Goal: Information Seeking & Learning: Compare options

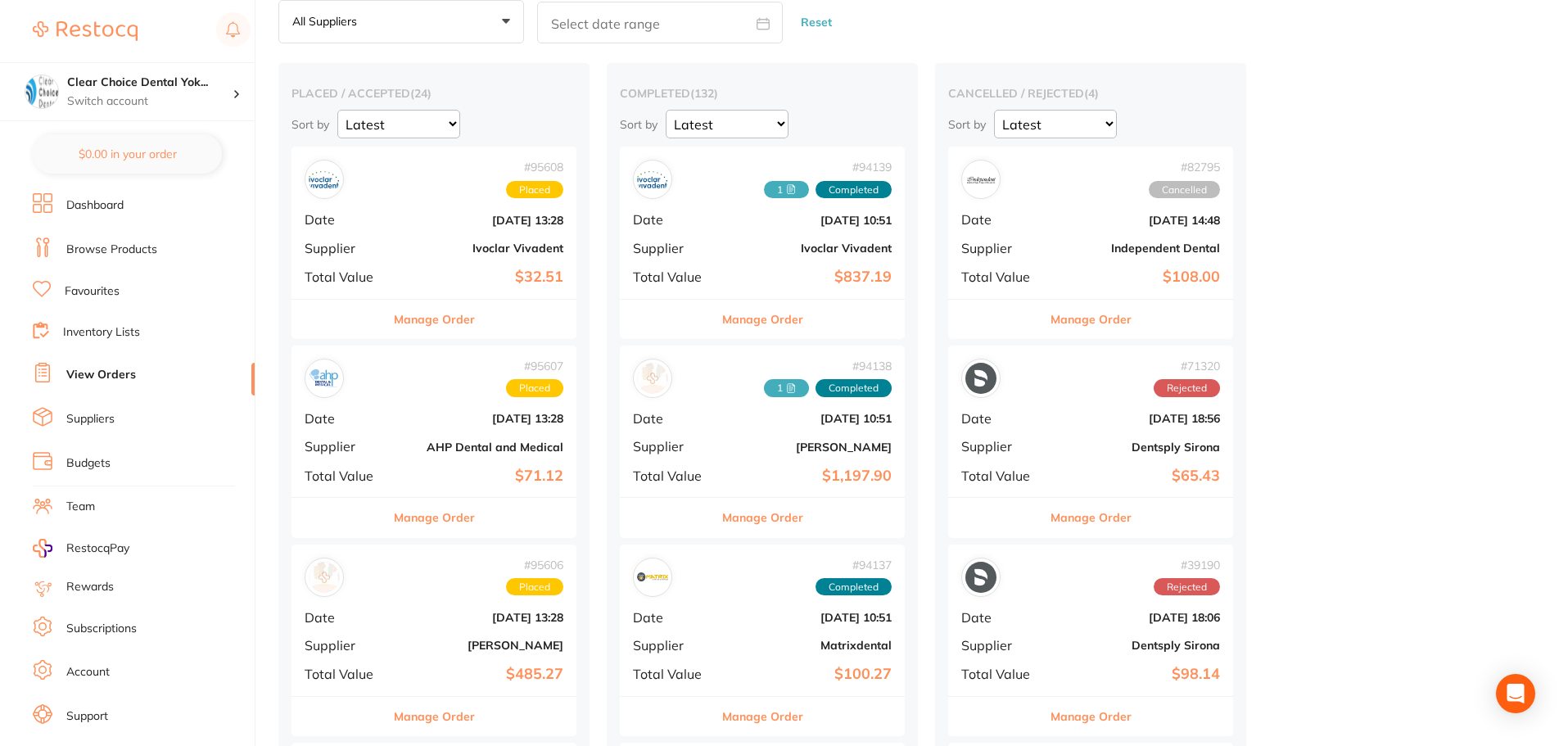
click at [723, 232] on div "# 94139 1 Completed Date [DATE] 10:51 Supplier Ivoclar Vivadent Total Value $83…" at bounding box center [762, 222] width 285 height 151
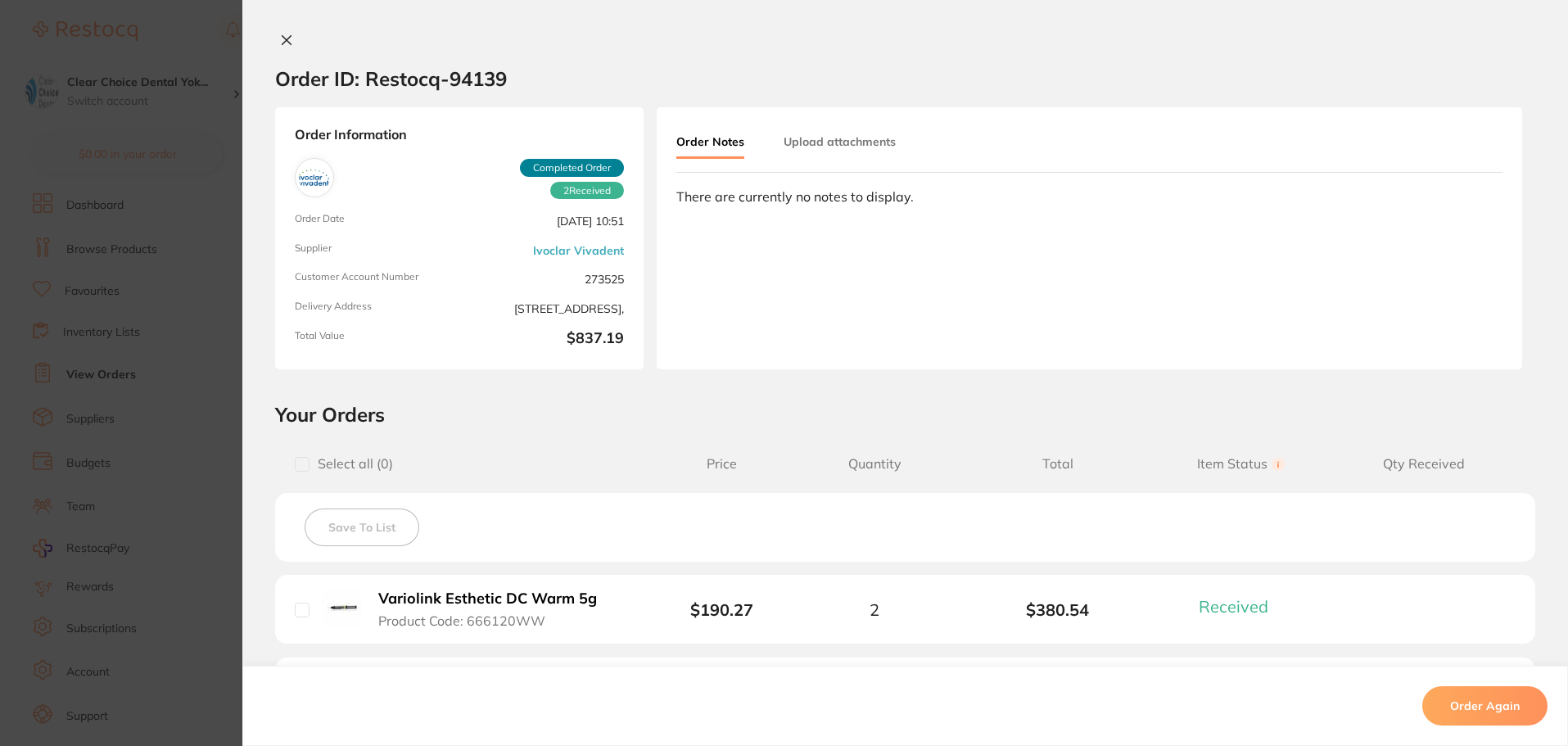
click at [284, 34] on icon at bounding box center [286, 40] width 13 height 13
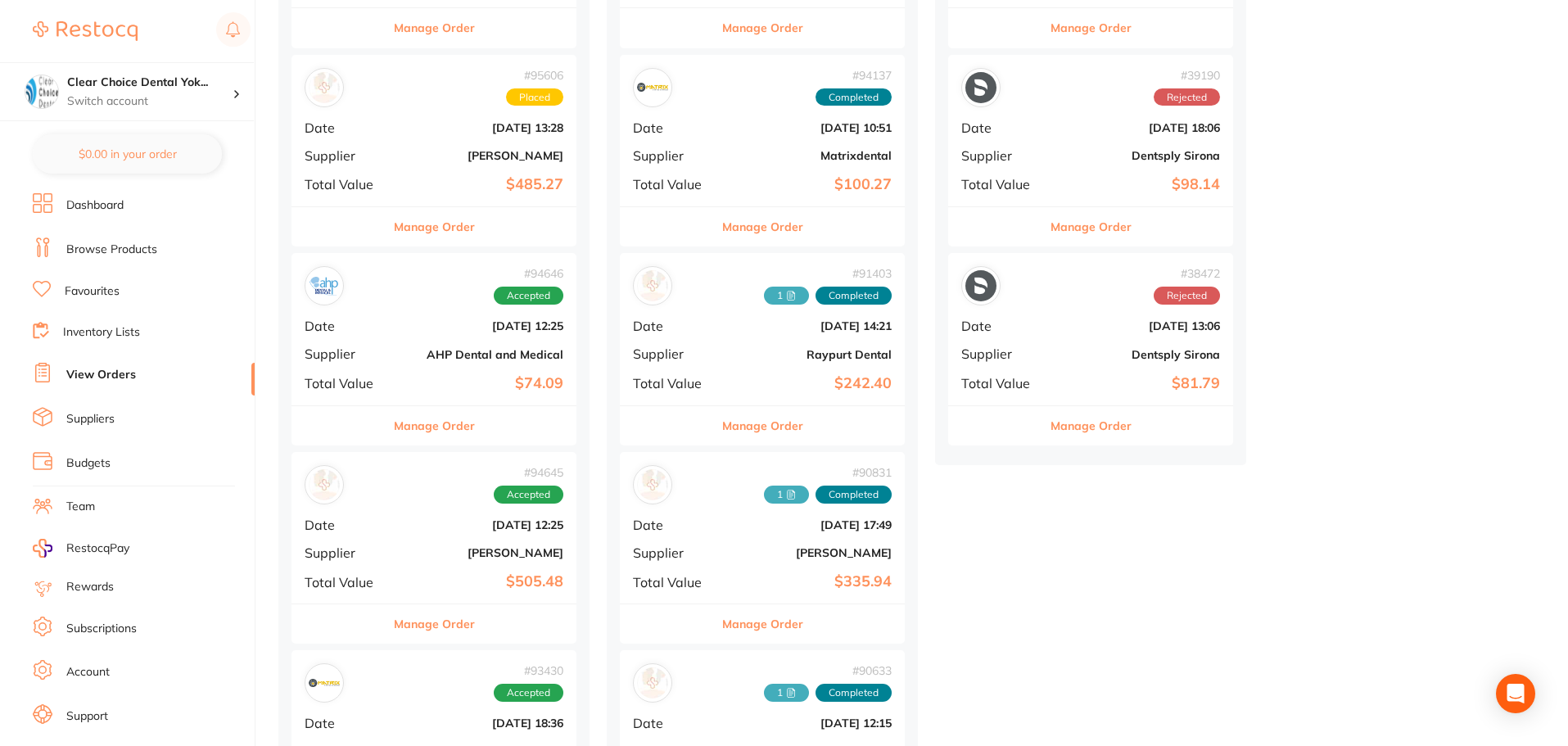
scroll to position [573, 0]
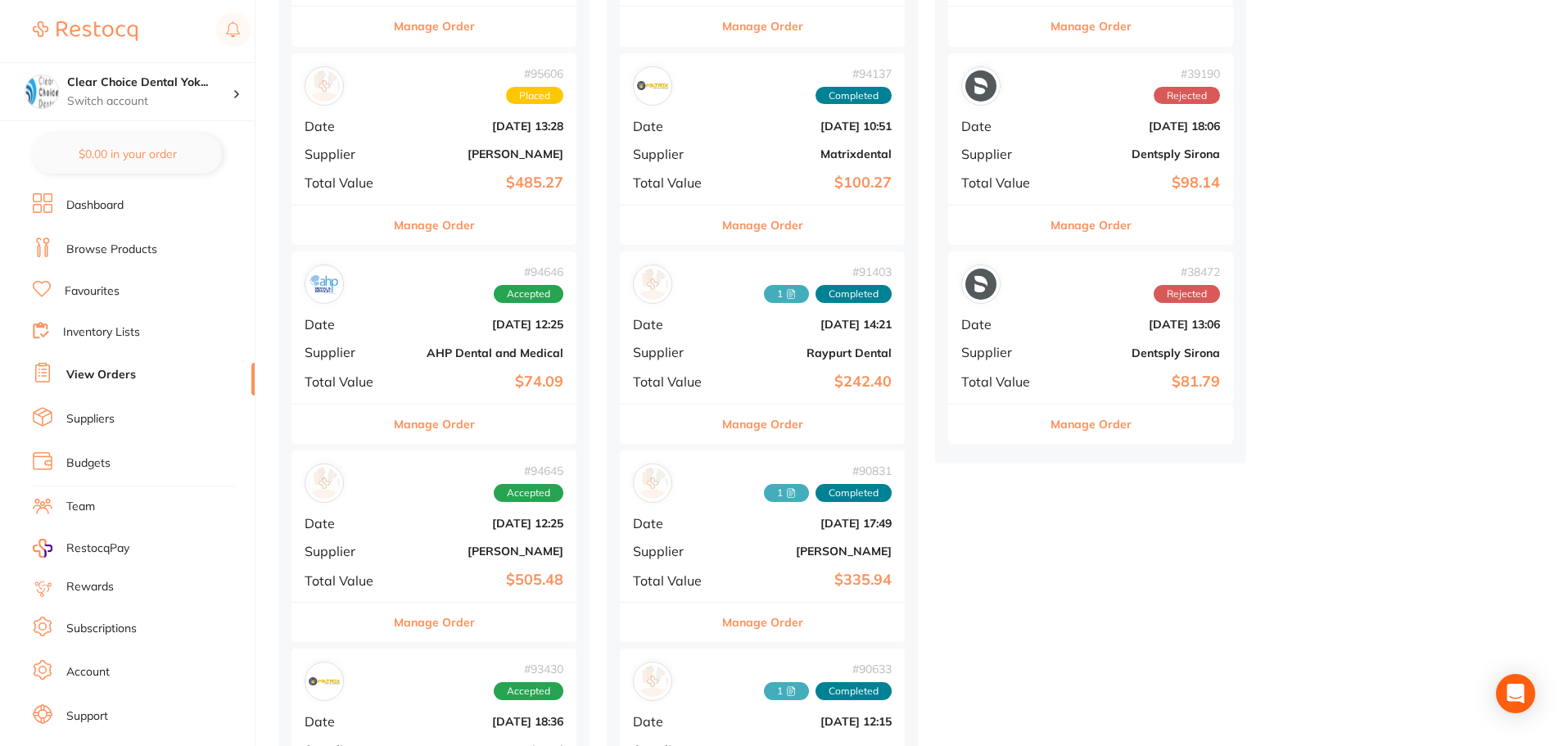
click at [745, 316] on div "# 91403 1 Completed Date [DATE] 14:21 Supplier Raypurt Dental Total Value $242.…" at bounding box center [762, 327] width 285 height 151
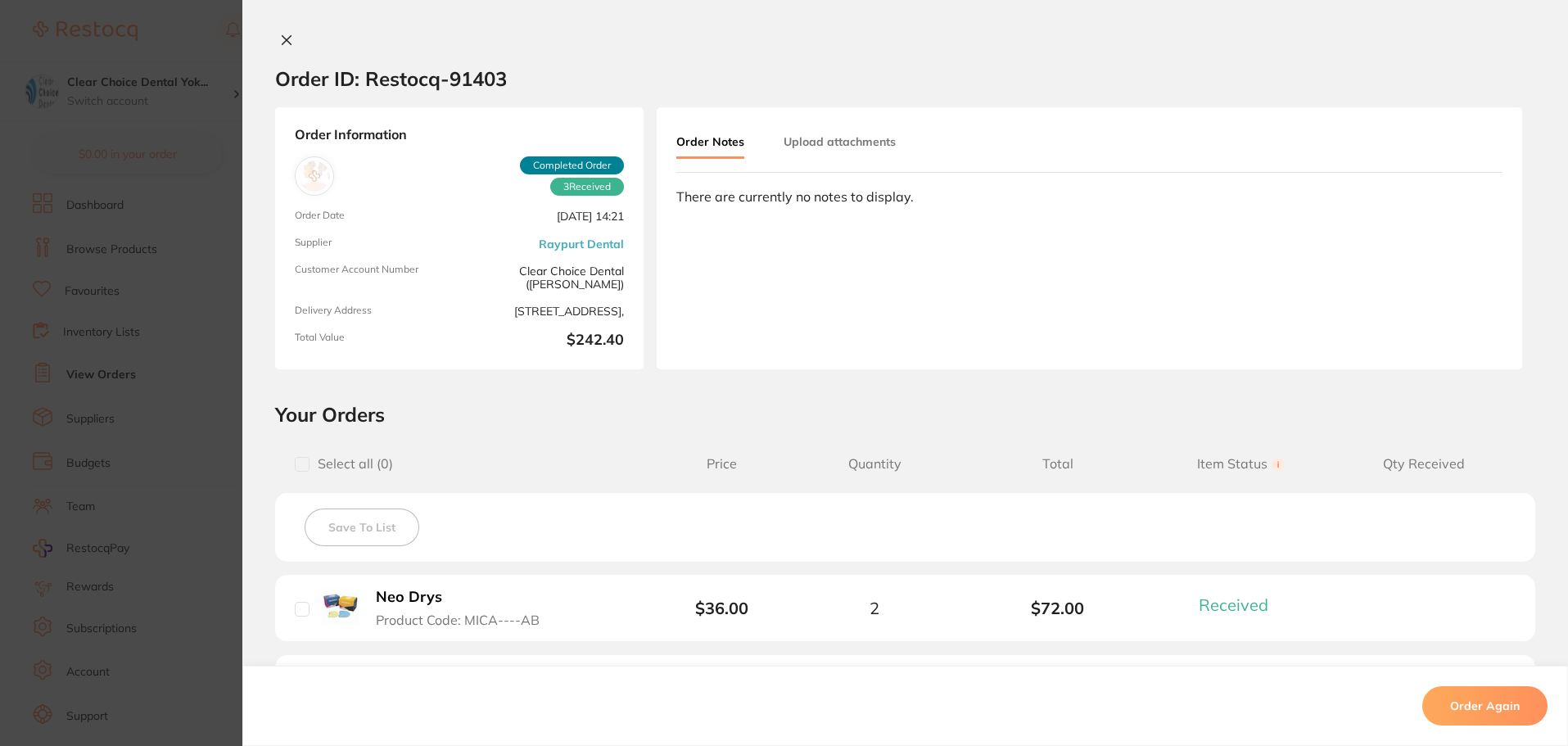
click at [283, 39] on icon at bounding box center [287, 40] width 9 height 9
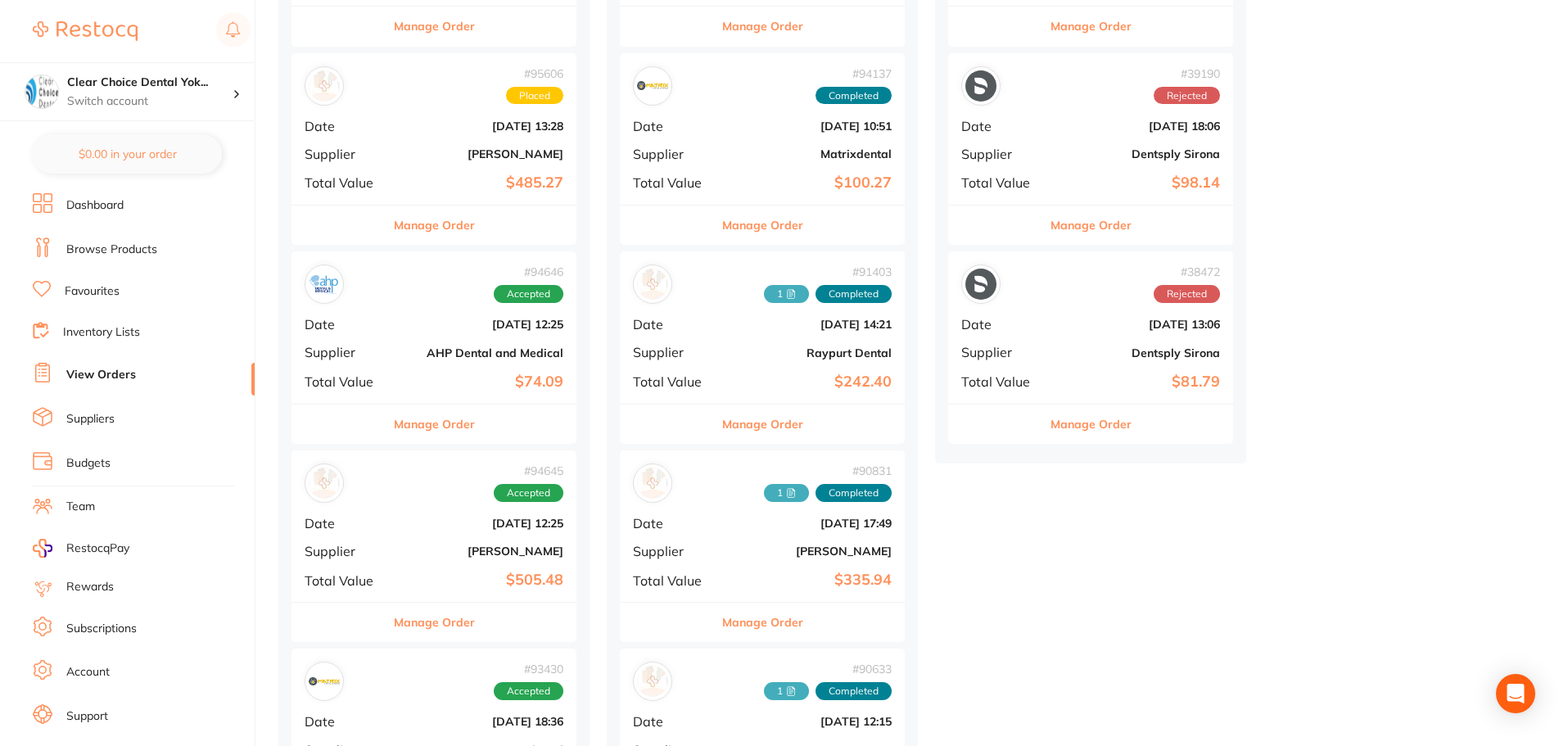
click at [1044, 313] on div "# 38472 Rejected Date [DATE] 13:06 Supplier Dentsply Sirona Total Value $81.79" at bounding box center [1090, 327] width 285 height 151
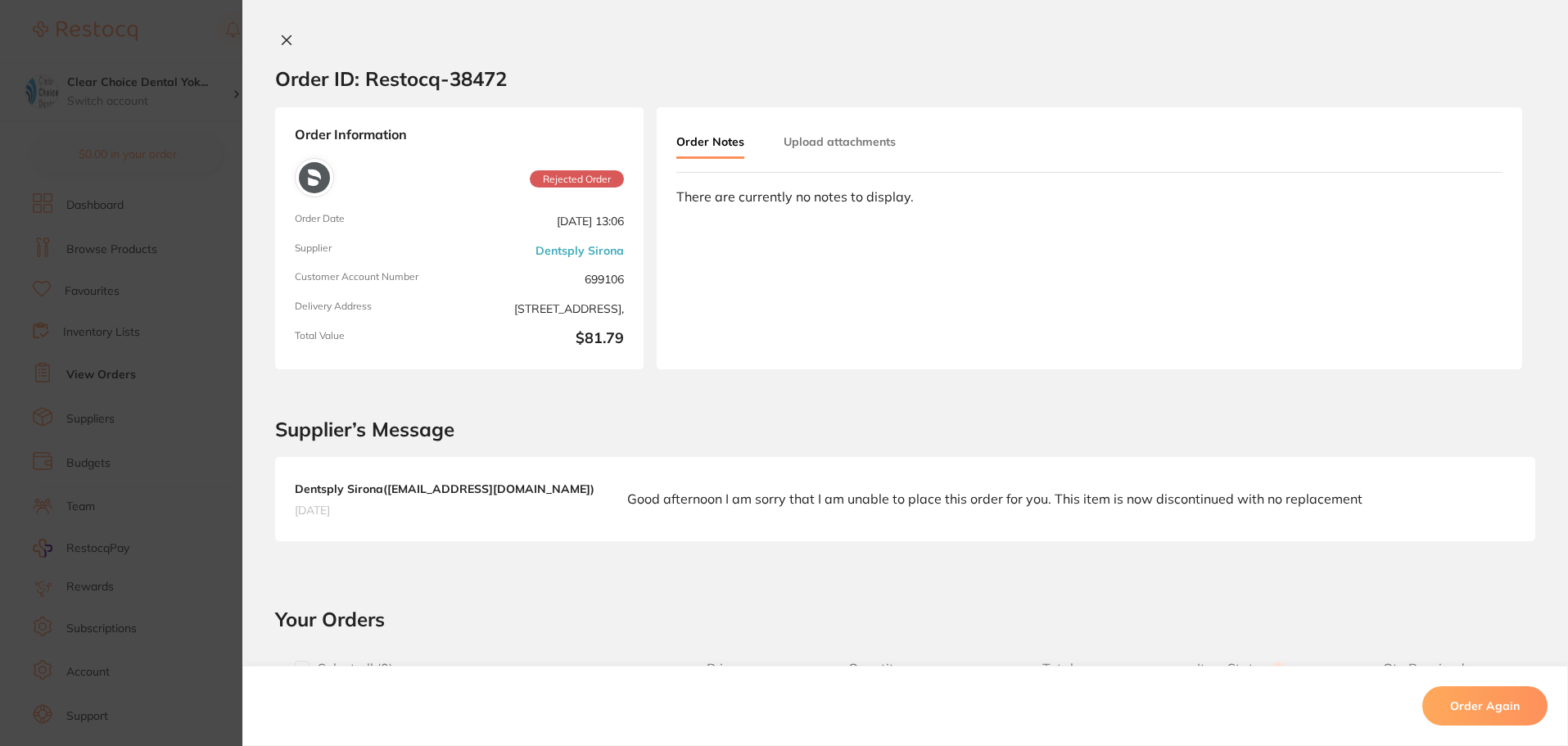
drag, startPoint x: 277, startPoint y: 42, endPoint x: 276, endPoint y: 50, distance: 8.1
click at [280, 42] on icon at bounding box center [286, 40] width 13 height 13
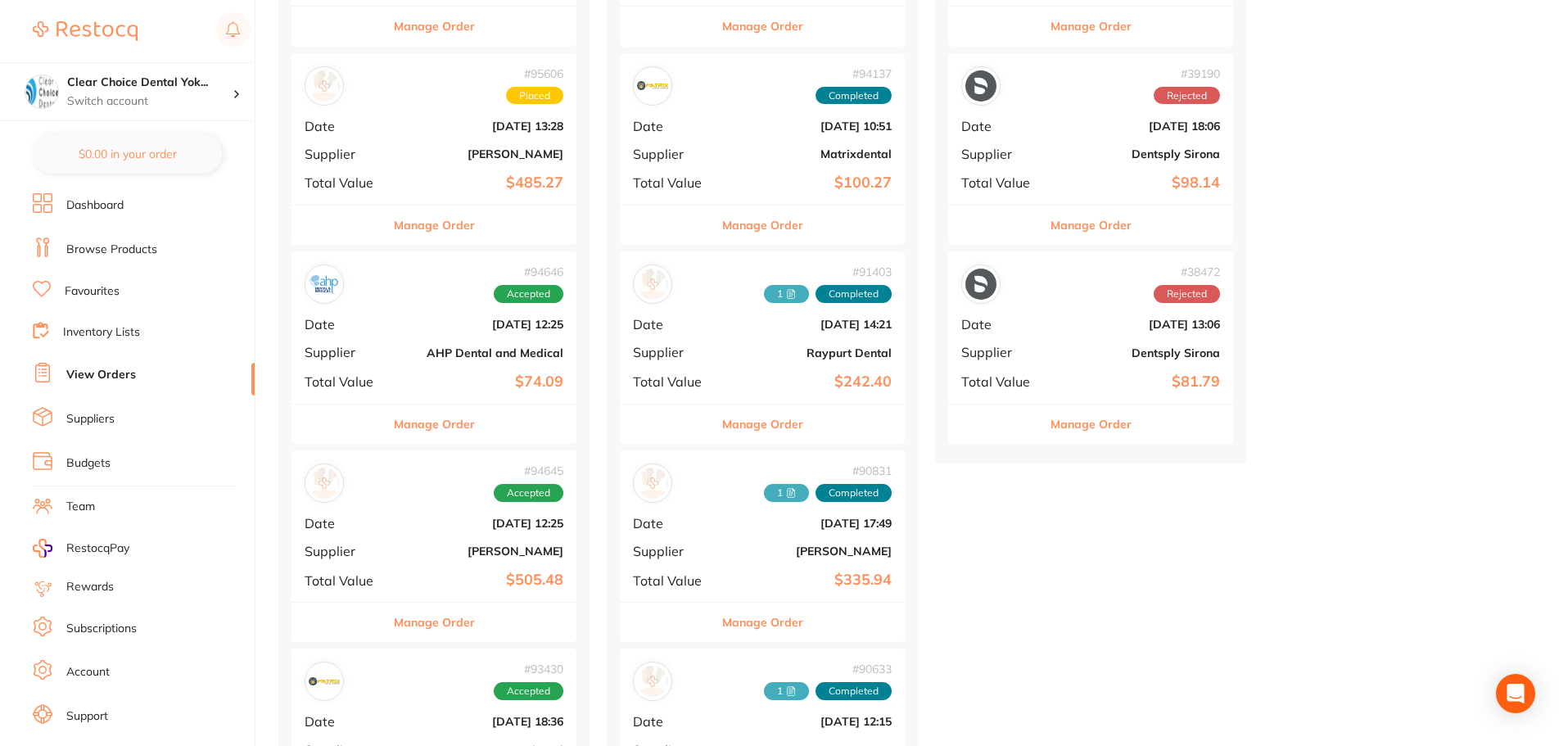
click at [1032, 165] on div "# 39190 Rejected Date [DATE] 18:06 Supplier Dentsply Sirona Total Value $98.14" at bounding box center [1090, 128] width 285 height 151
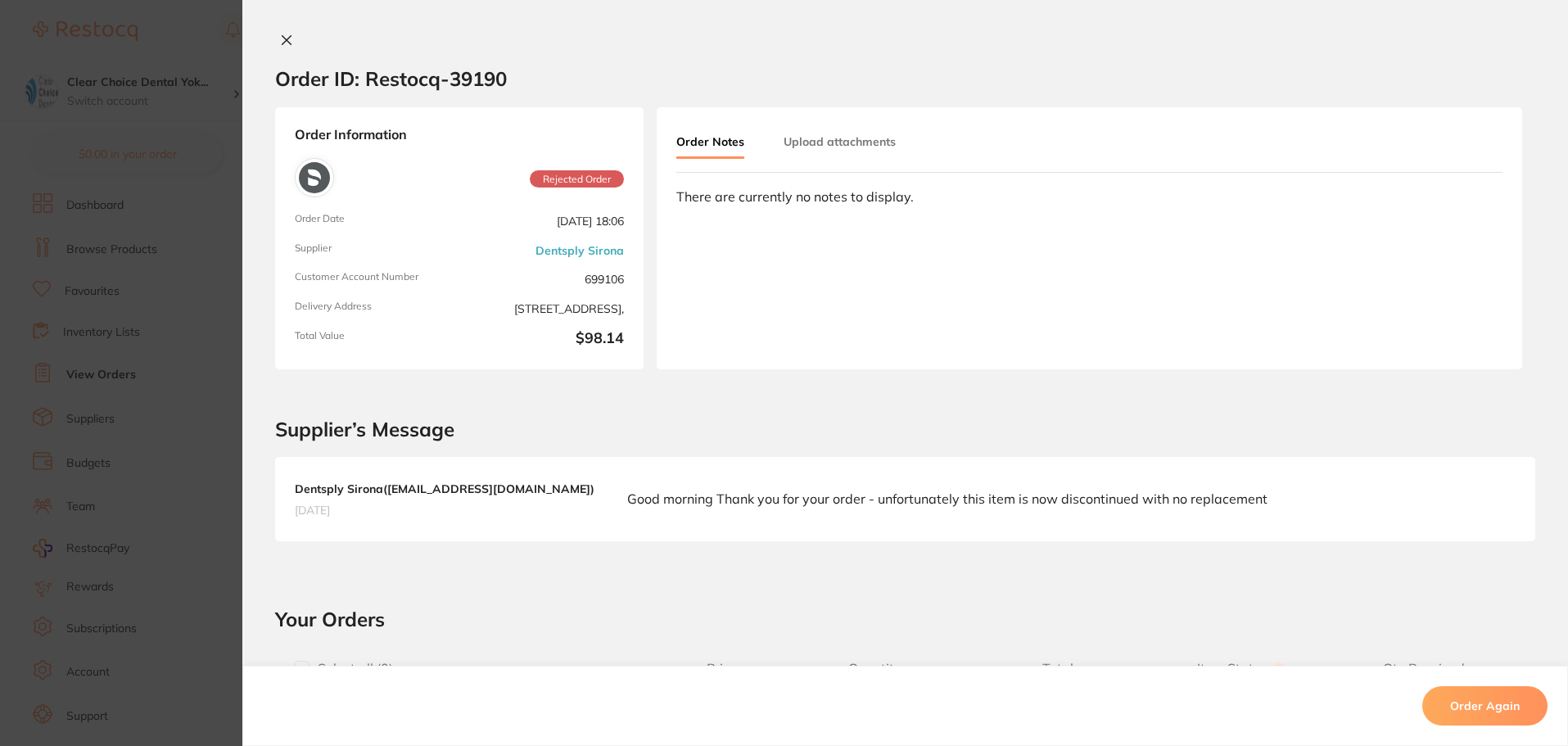
click at [284, 43] on icon at bounding box center [286, 40] width 13 height 13
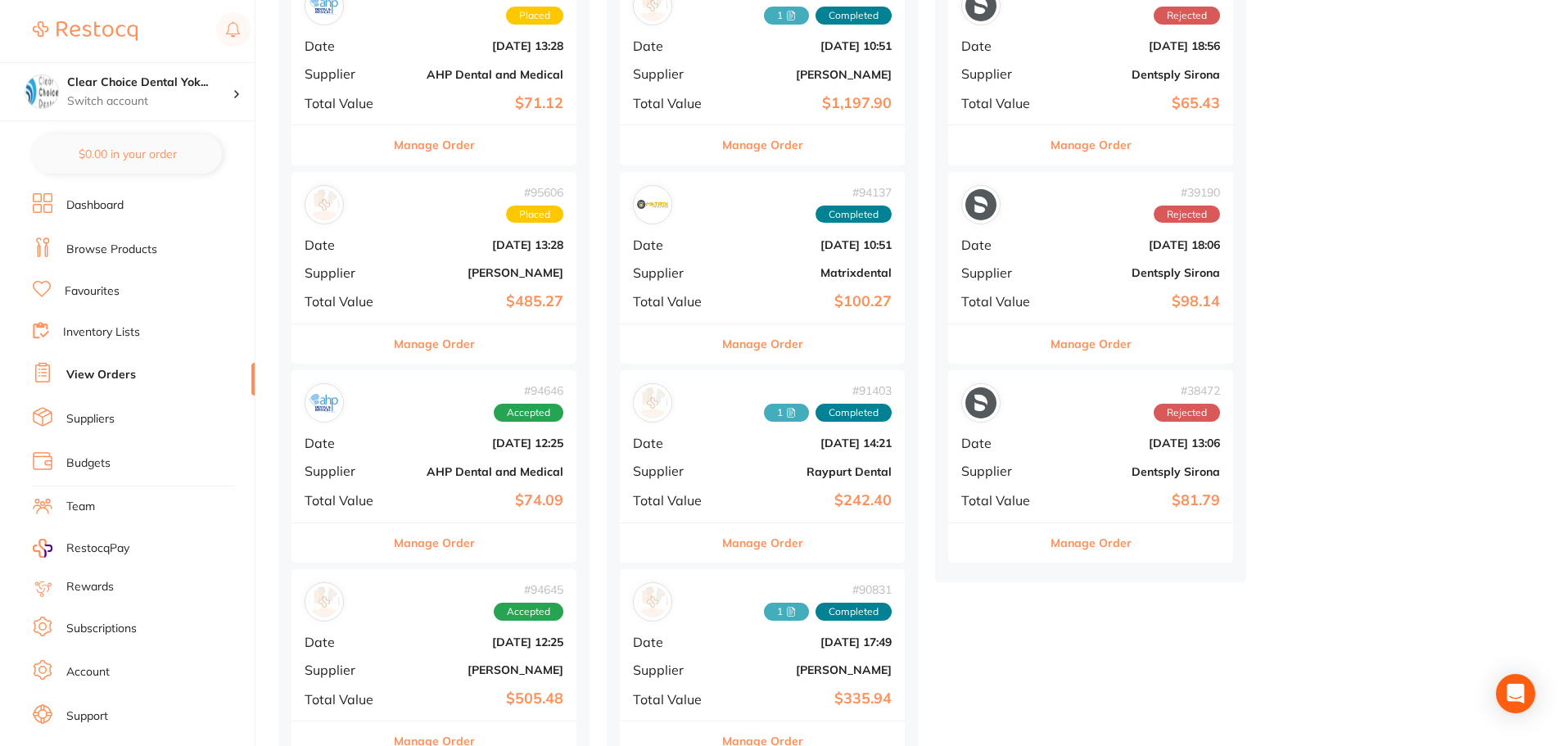
scroll to position [246, 0]
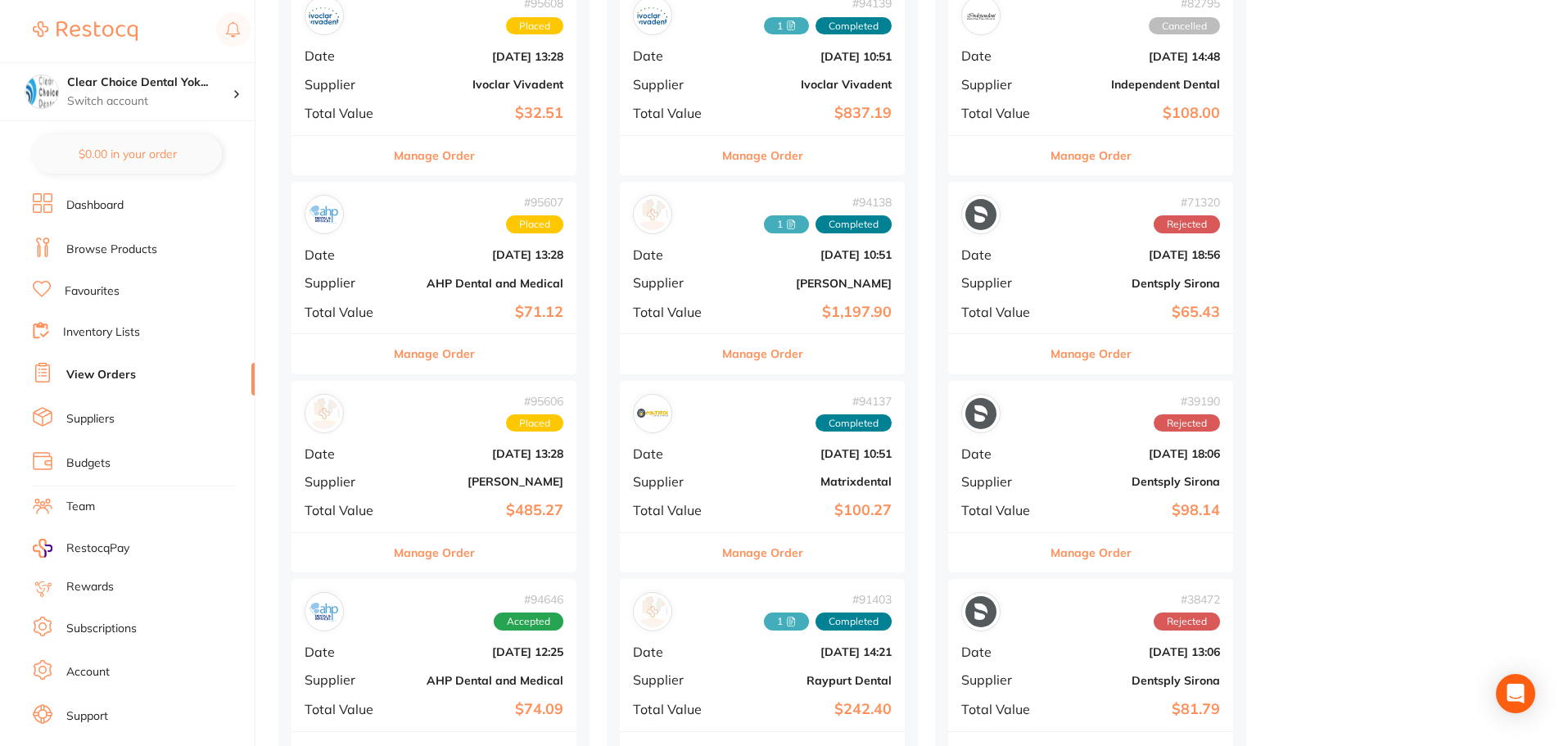
click at [1031, 295] on div "# 71320 Rejected Date [DATE] 18:56 Supplier Dentsply Sirona Total Value $65.43" at bounding box center [1090, 257] width 285 height 151
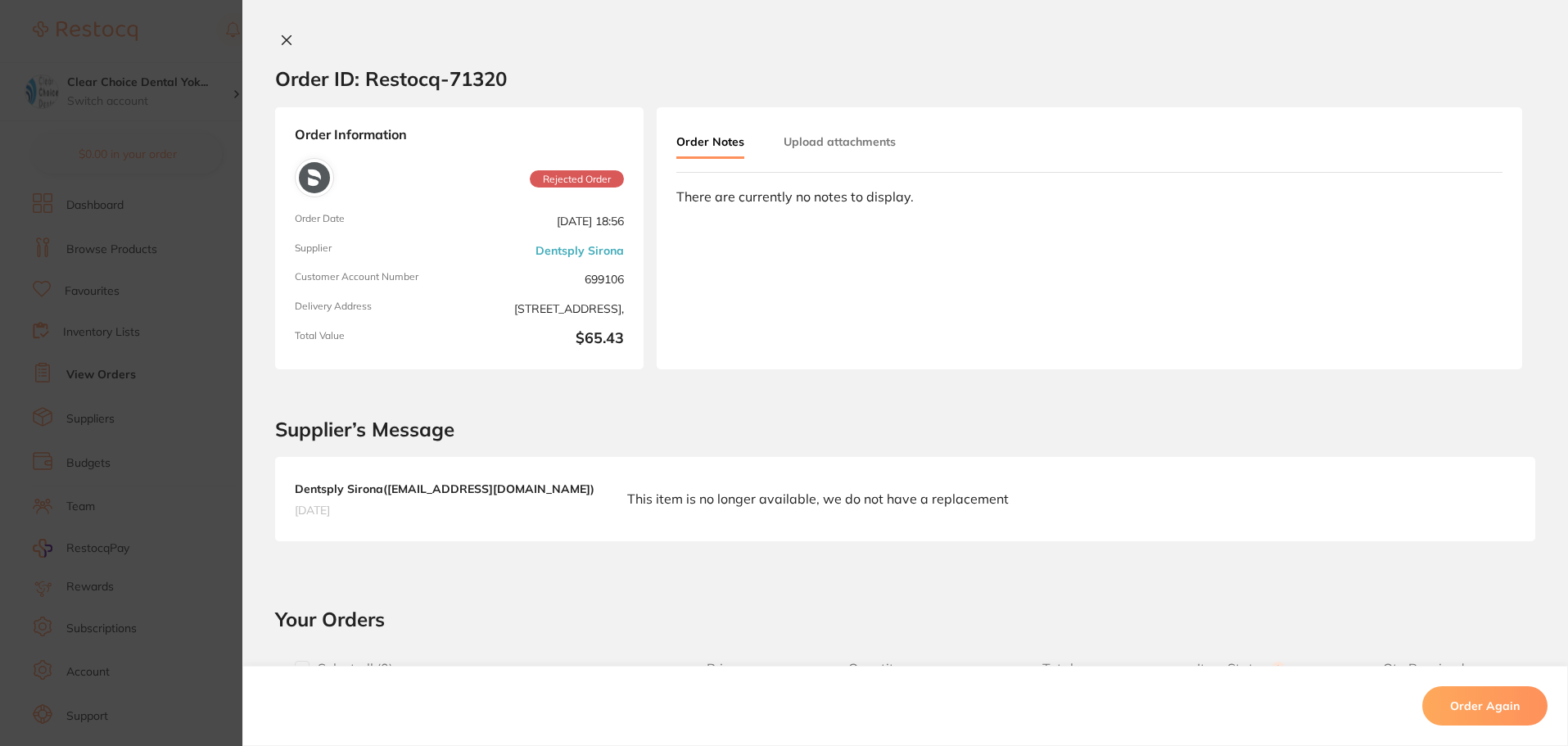
drag, startPoint x: 286, startPoint y: 36, endPoint x: 284, endPoint y: 44, distance: 8.2
click at [285, 39] on icon at bounding box center [286, 40] width 13 height 13
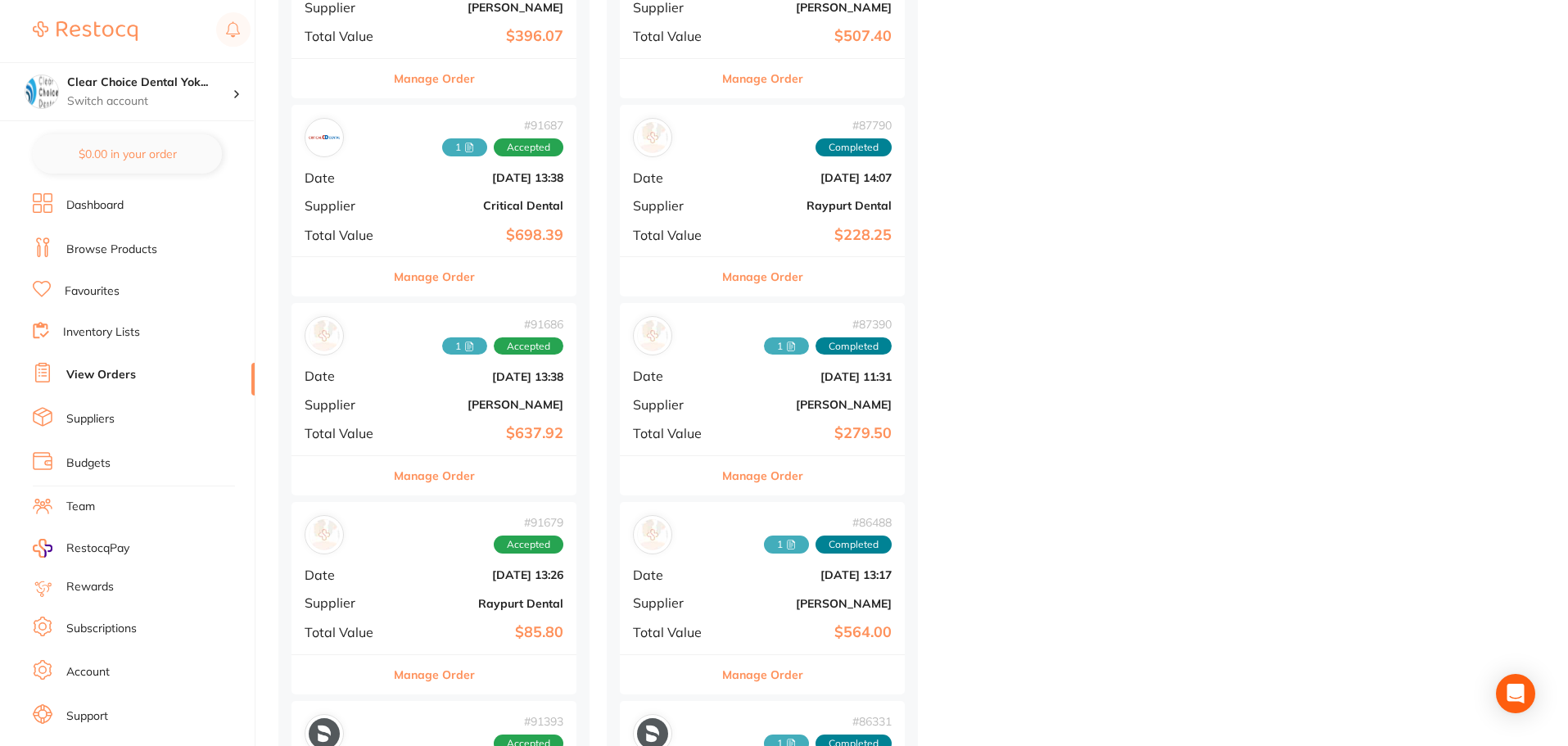
scroll to position [1720, 0]
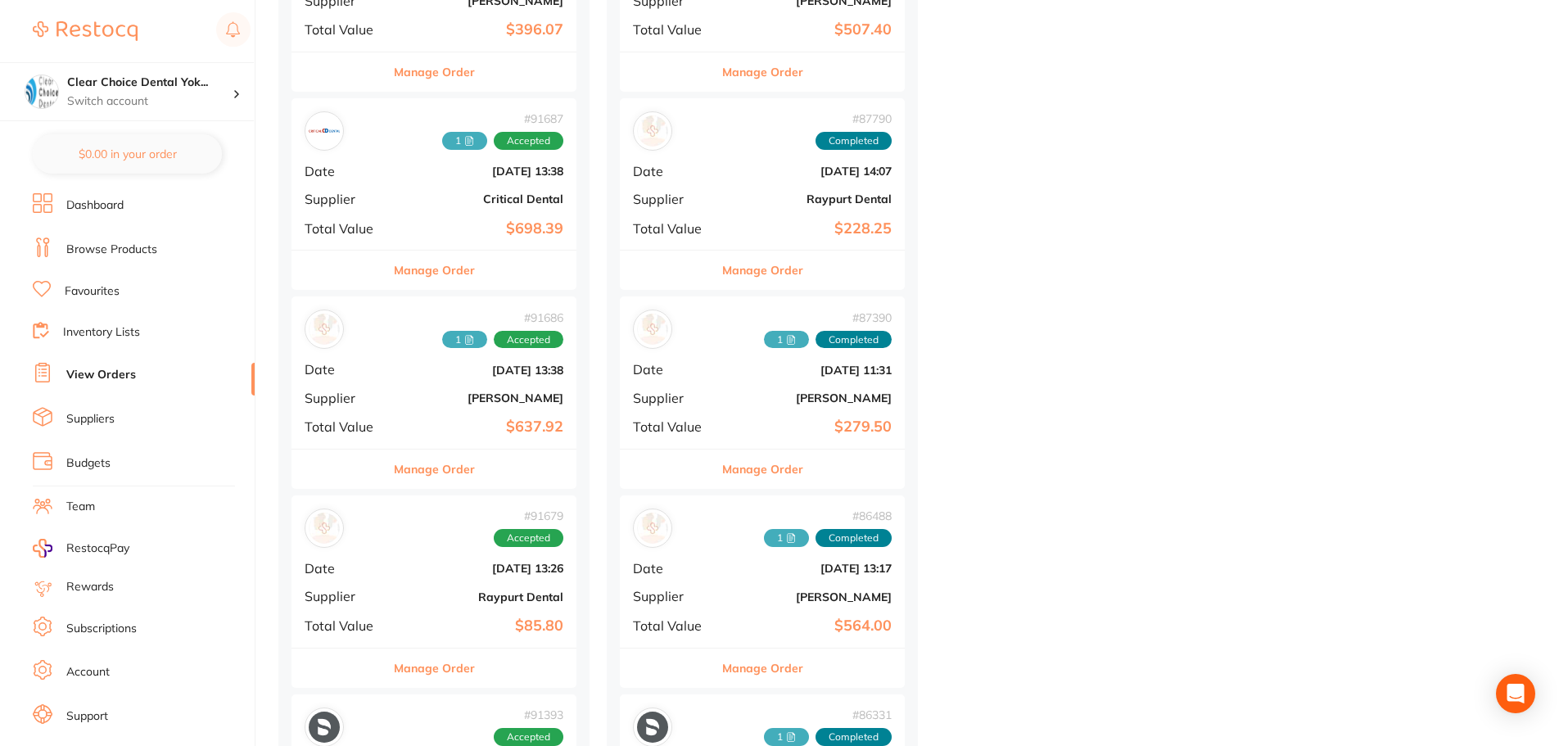
click at [732, 387] on div "# 87390 1 Completed Date [DATE] 11:31 Supplier [PERSON_NAME] Total Value $279.50" at bounding box center [762, 372] width 285 height 151
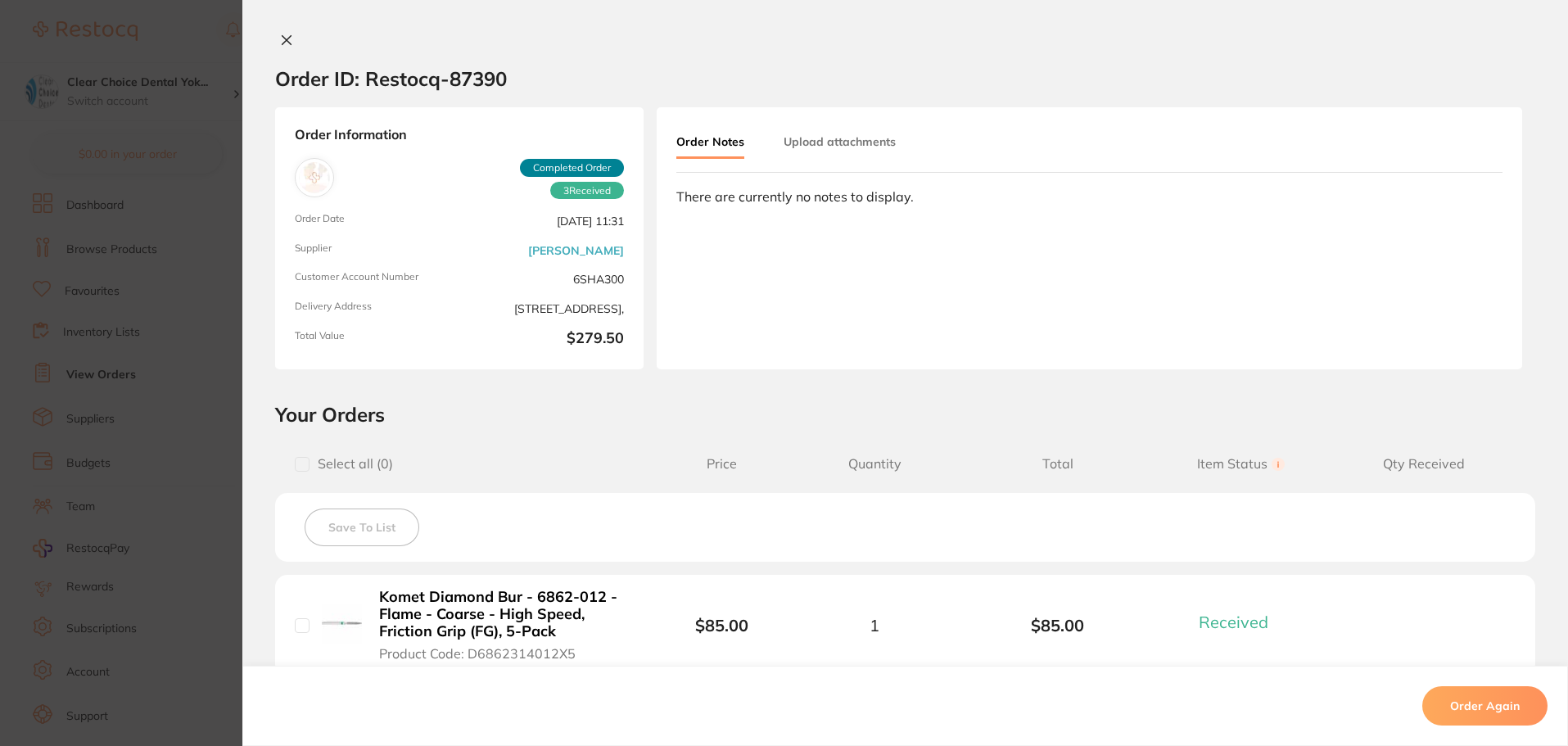
scroll to position [1310, 0]
click at [285, 42] on icon at bounding box center [287, 40] width 9 height 9
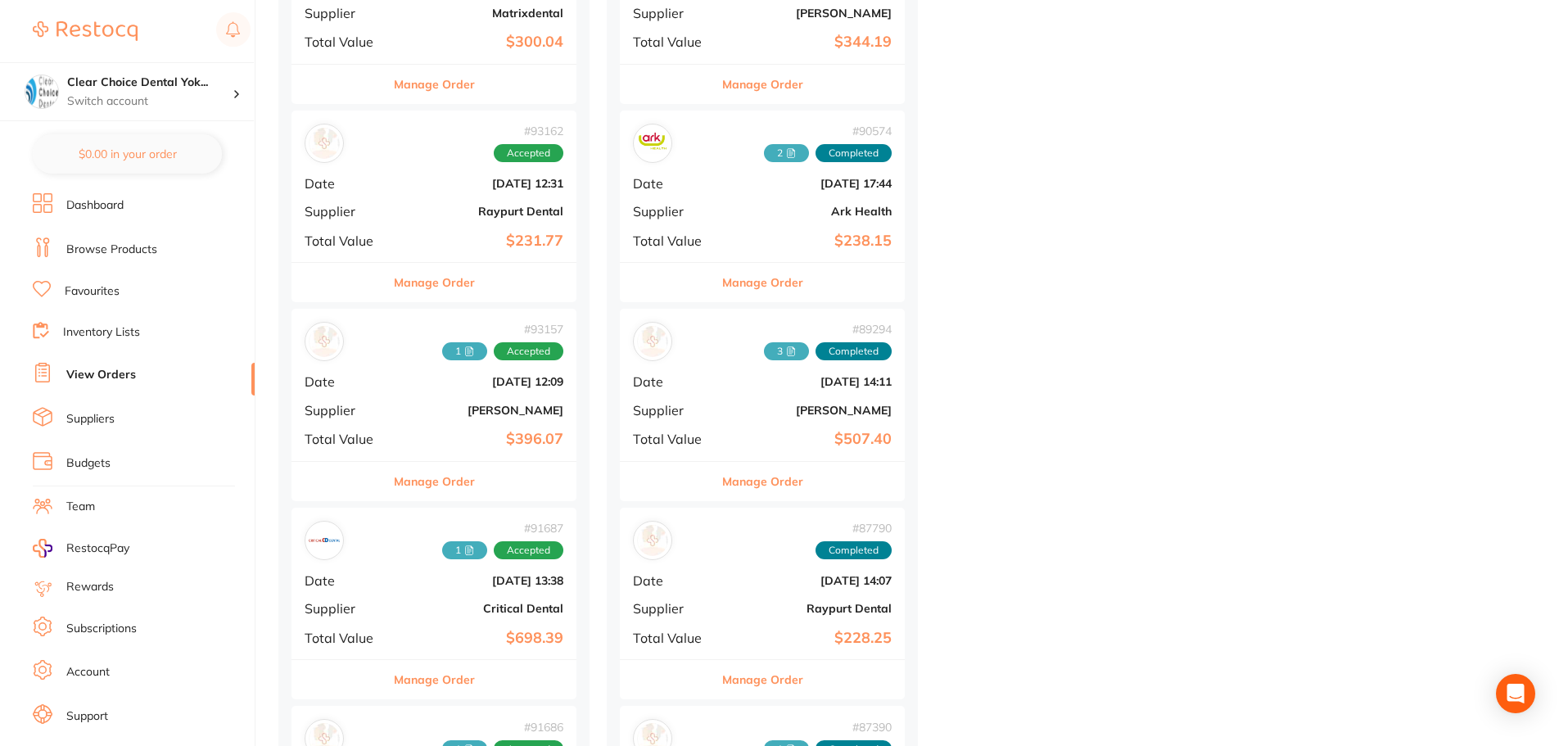
click at [713, 342] on div "# 89294 3 Completed" at bounding box center [762, 341] width 259 height 39
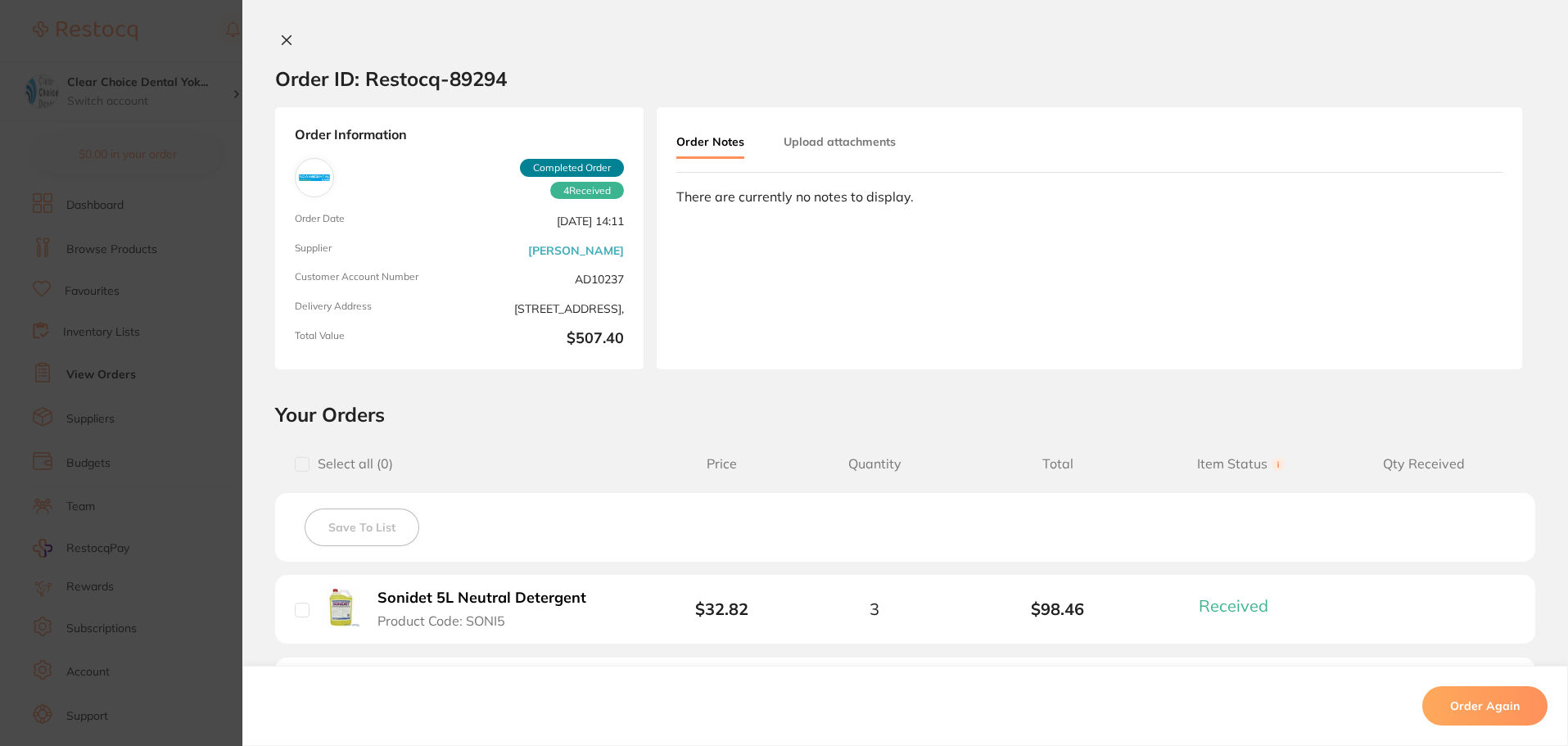
scroll to position [1064, 0]
click at [285, 34] on icon at bounding box center [286, 40] width 13 height 13
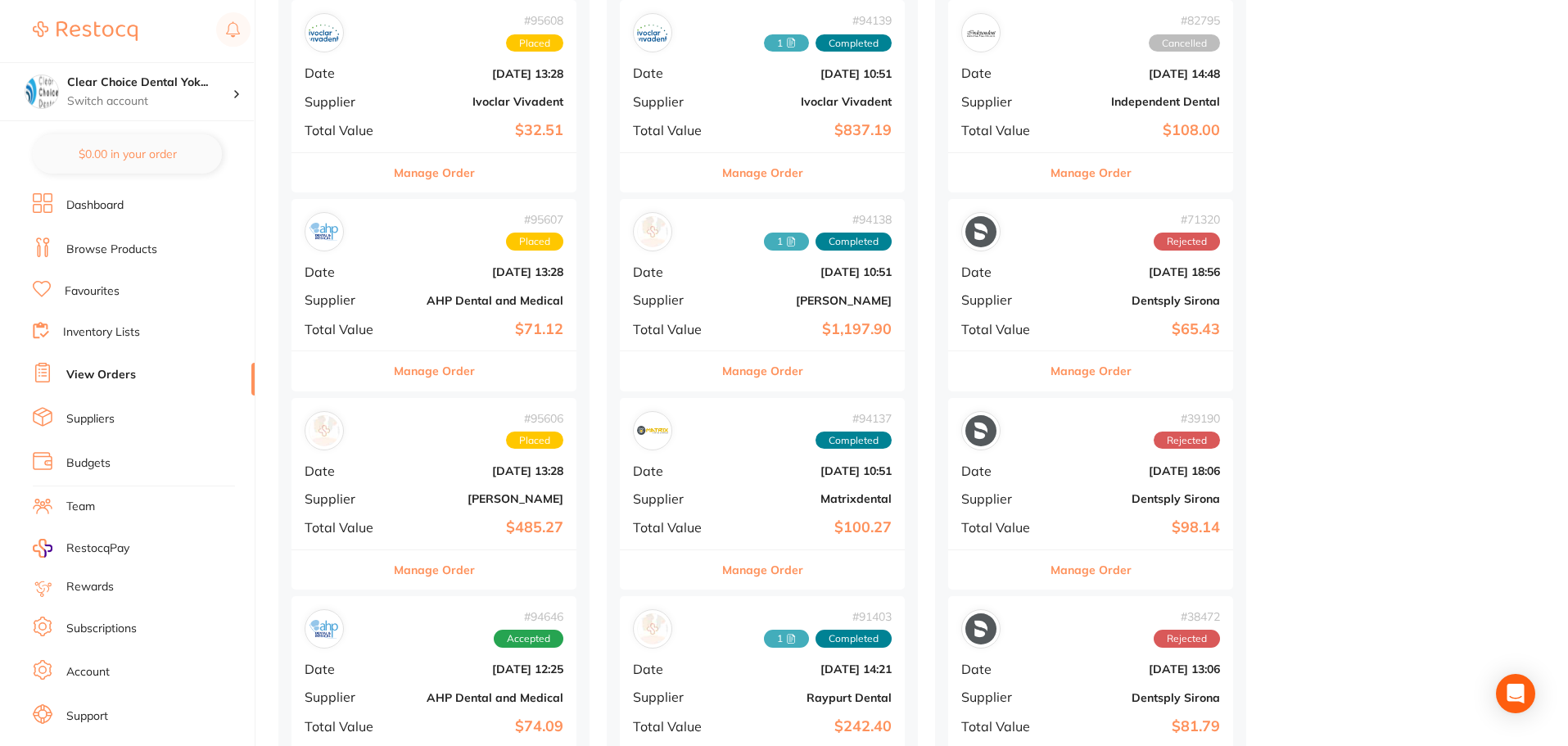
scroll to position [328, 0]
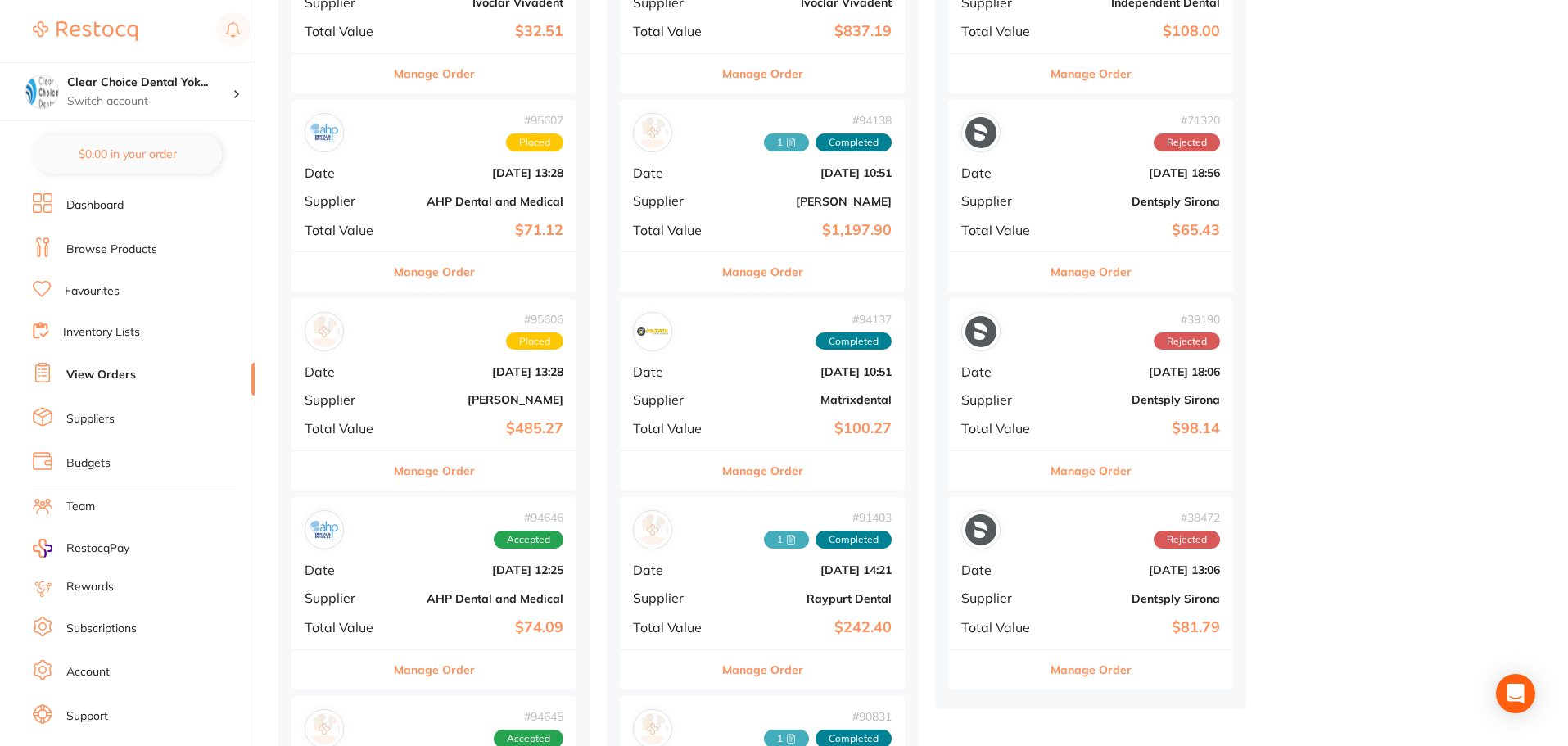
click at [742, 551] on div "# 91403 1 Completed Date [DATE] 14:21 Supplier Raypurt Dental Total Value $242.…" at bounding box center [762, 573] width 285 height 151
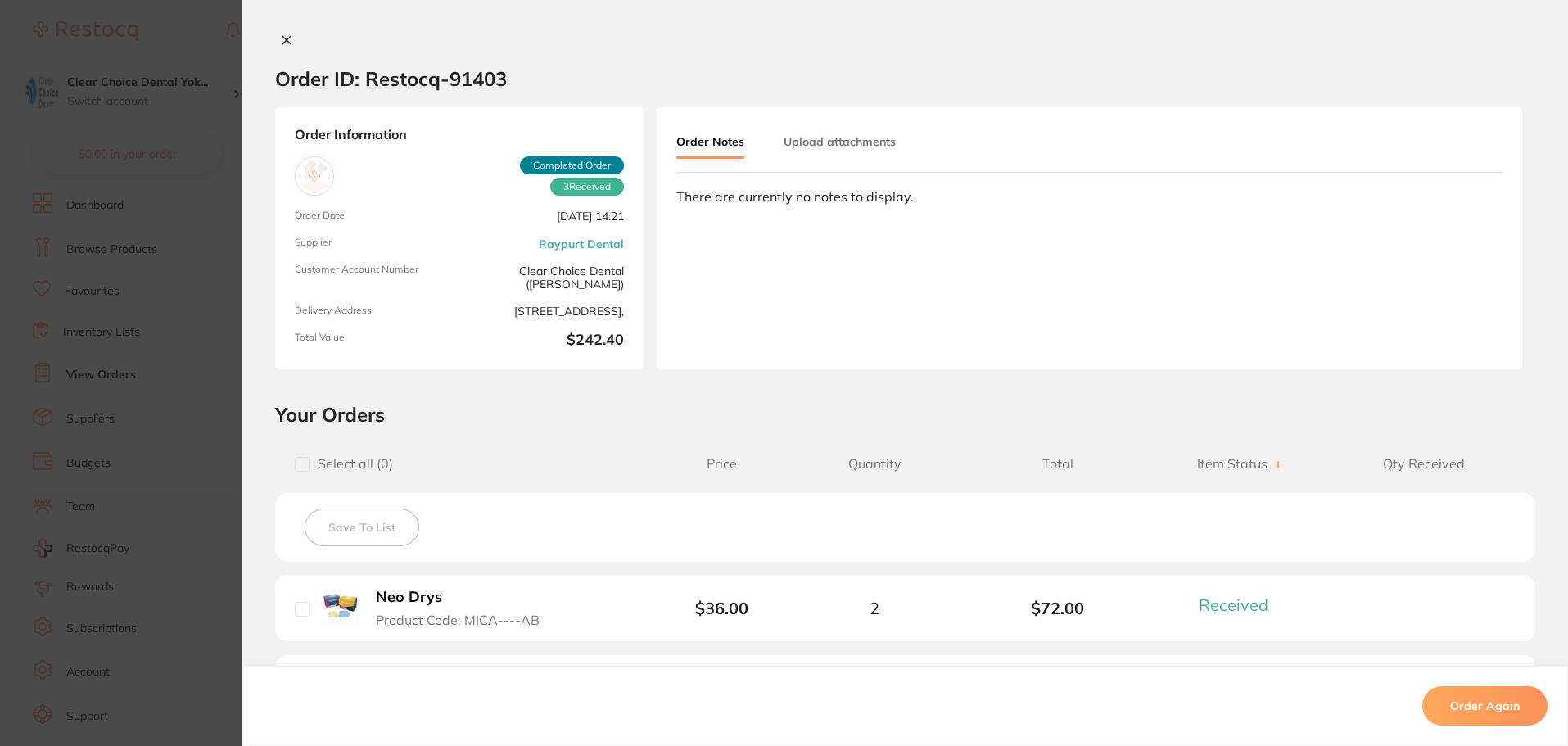
click at [286, 31] on div "Order ID: Restocq- 91403 Order Information 3 Received Completed Order Order Dat…" at bounding box center [905, 373] width 1326 height 746
click at [281, 37] on icon at bounding box center [286, 40] width 13 height 13
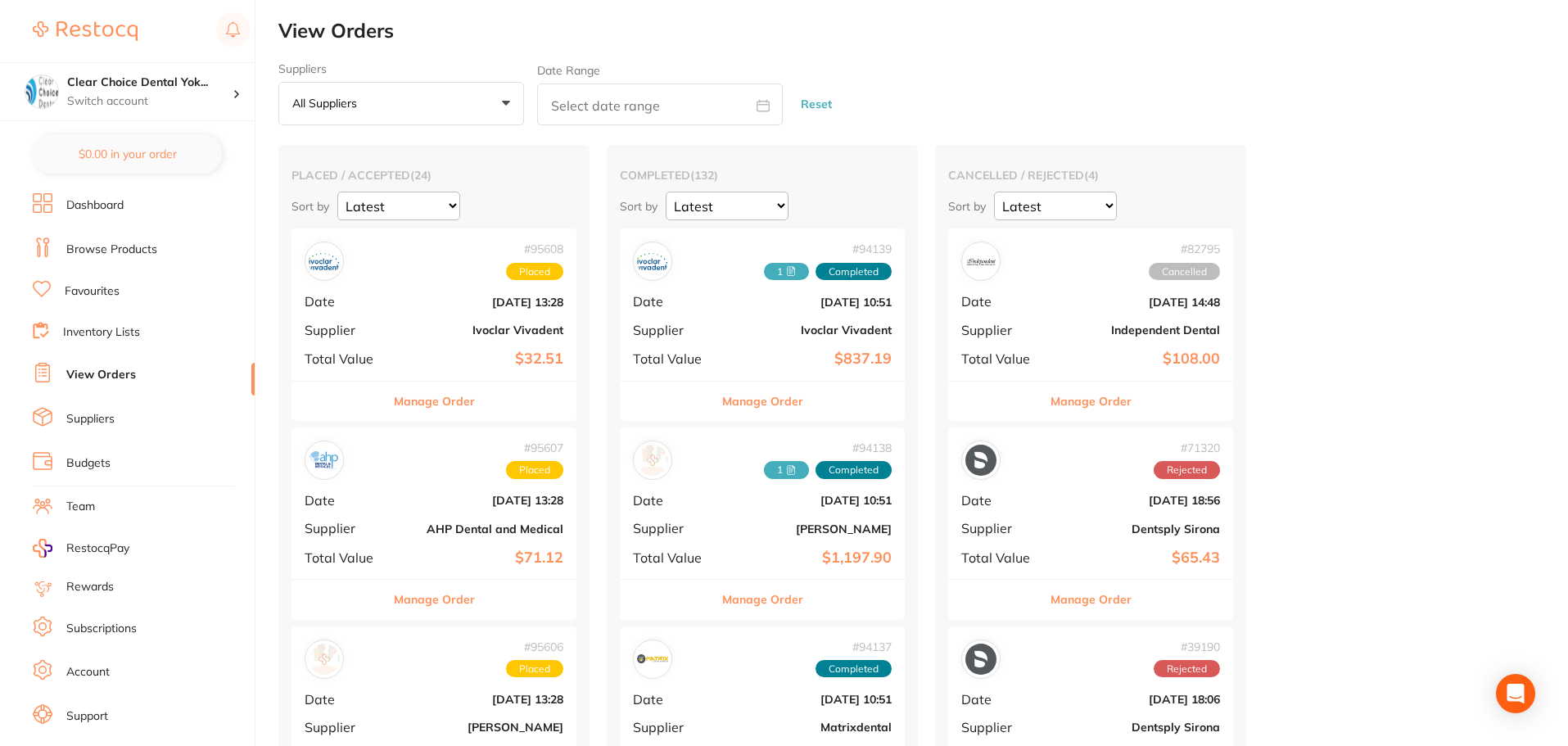
click at [735, 321] on div "# 94139 1 Completed Date [DATE] 10:51 Supplier Ivoclar Vivadent Total Value $83…" at bounding box center [762, 304] width 285 height 151
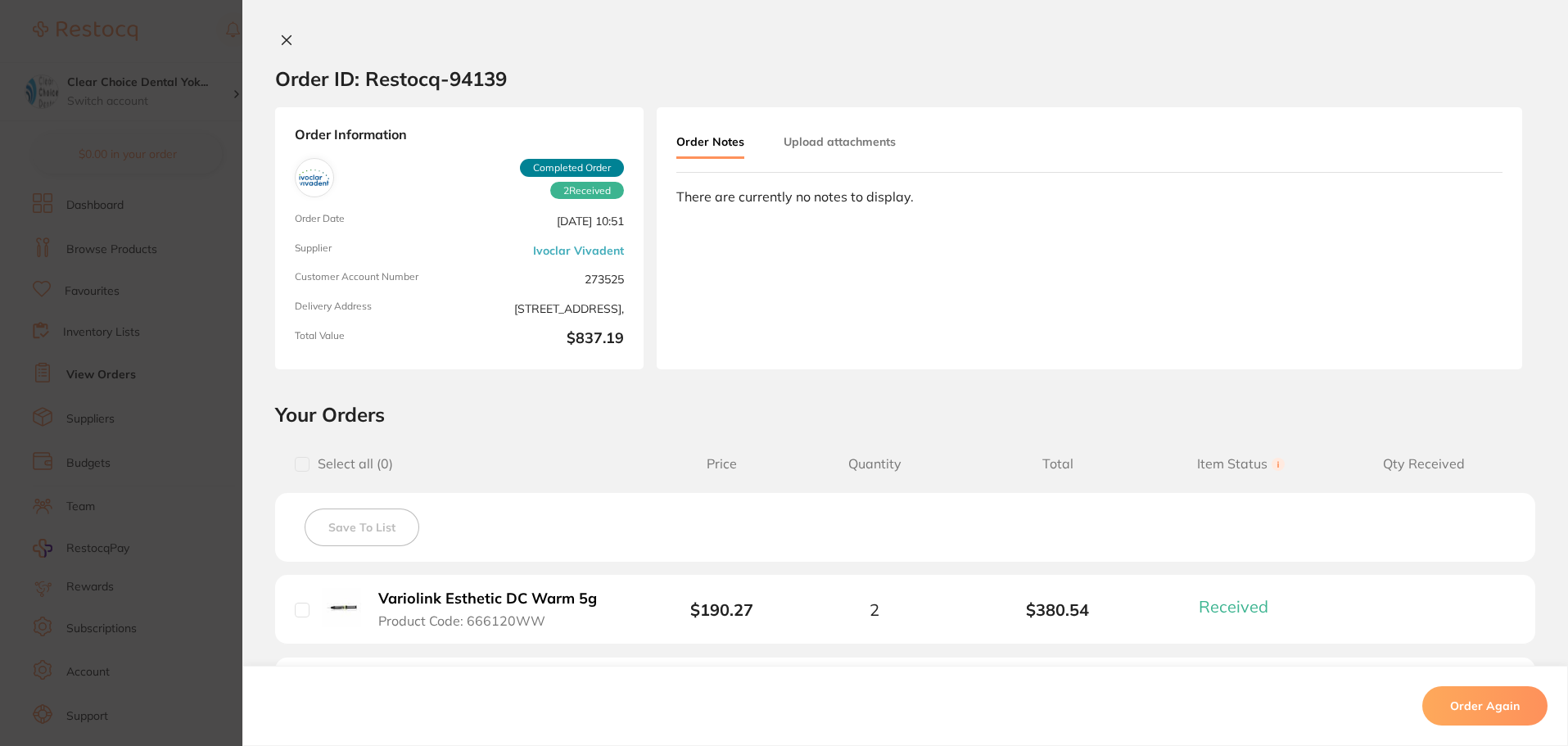
click at [285, 44] on icon at bounding box center [287, 40] width 9 height 9
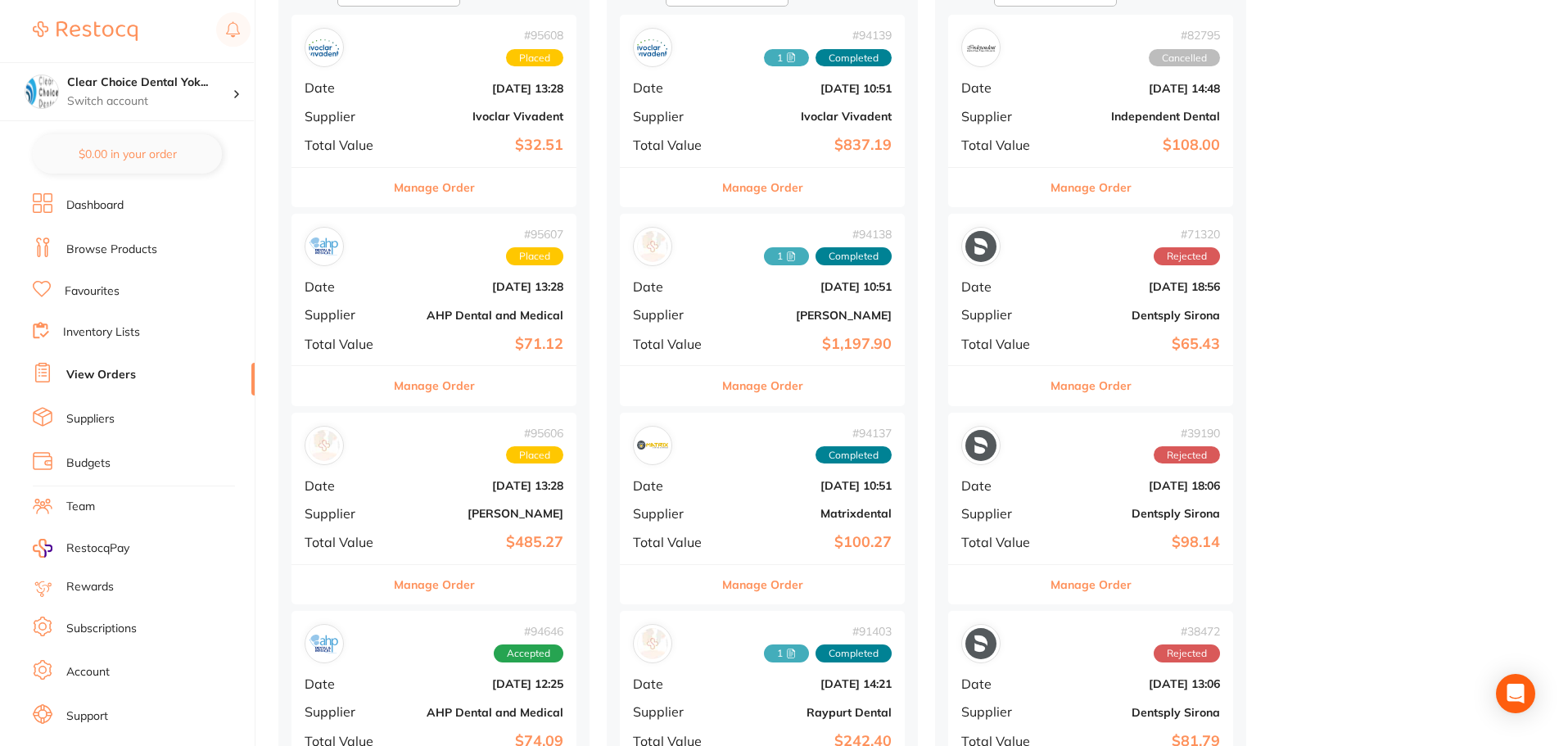
scroll to position [246, 0]
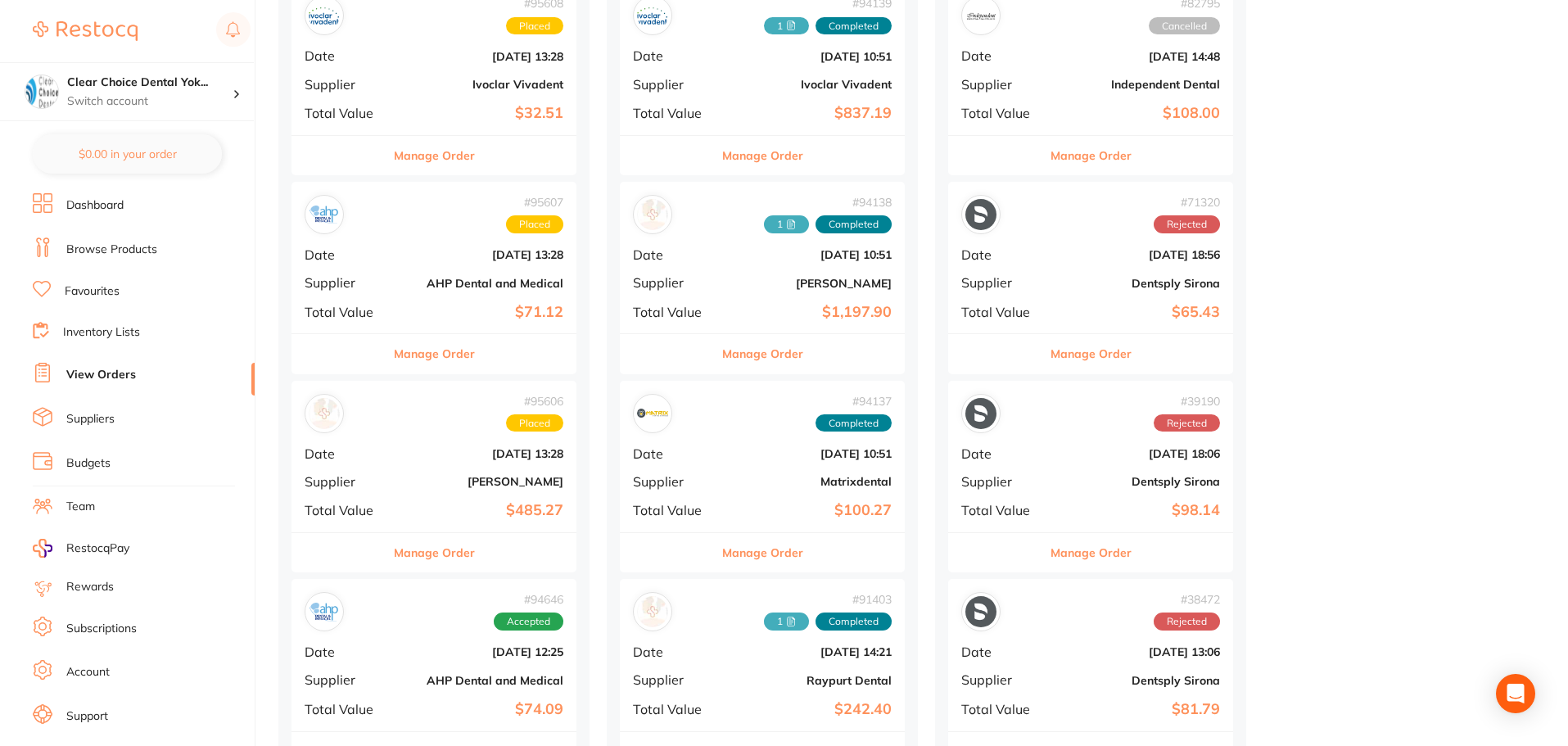
click at [752, 447] on b "[DATE] 10:51" at bounding box center [809, 453] width 163 height 13
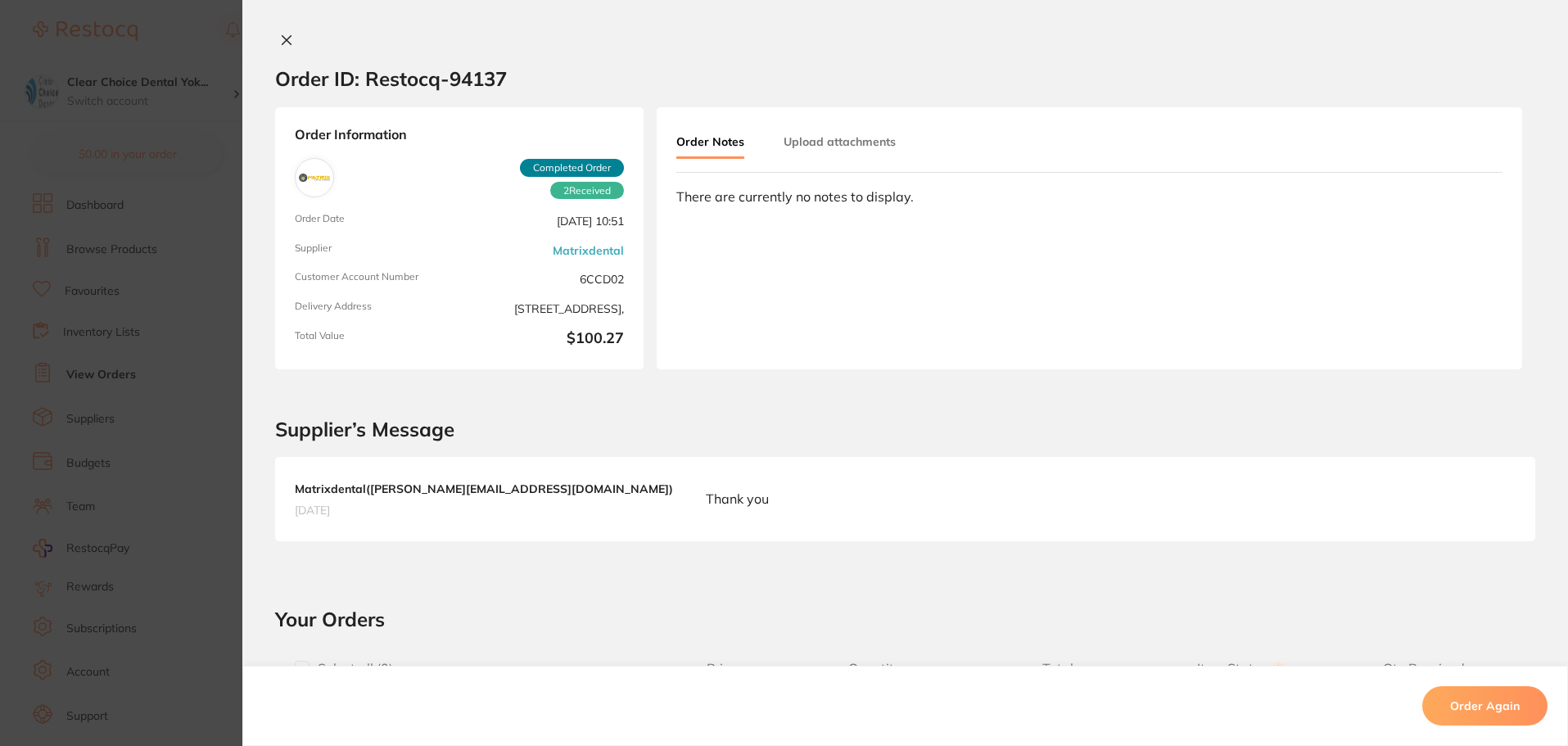
click at [283, 39] on icon at bounding box center [287, 40] width 9 height 9
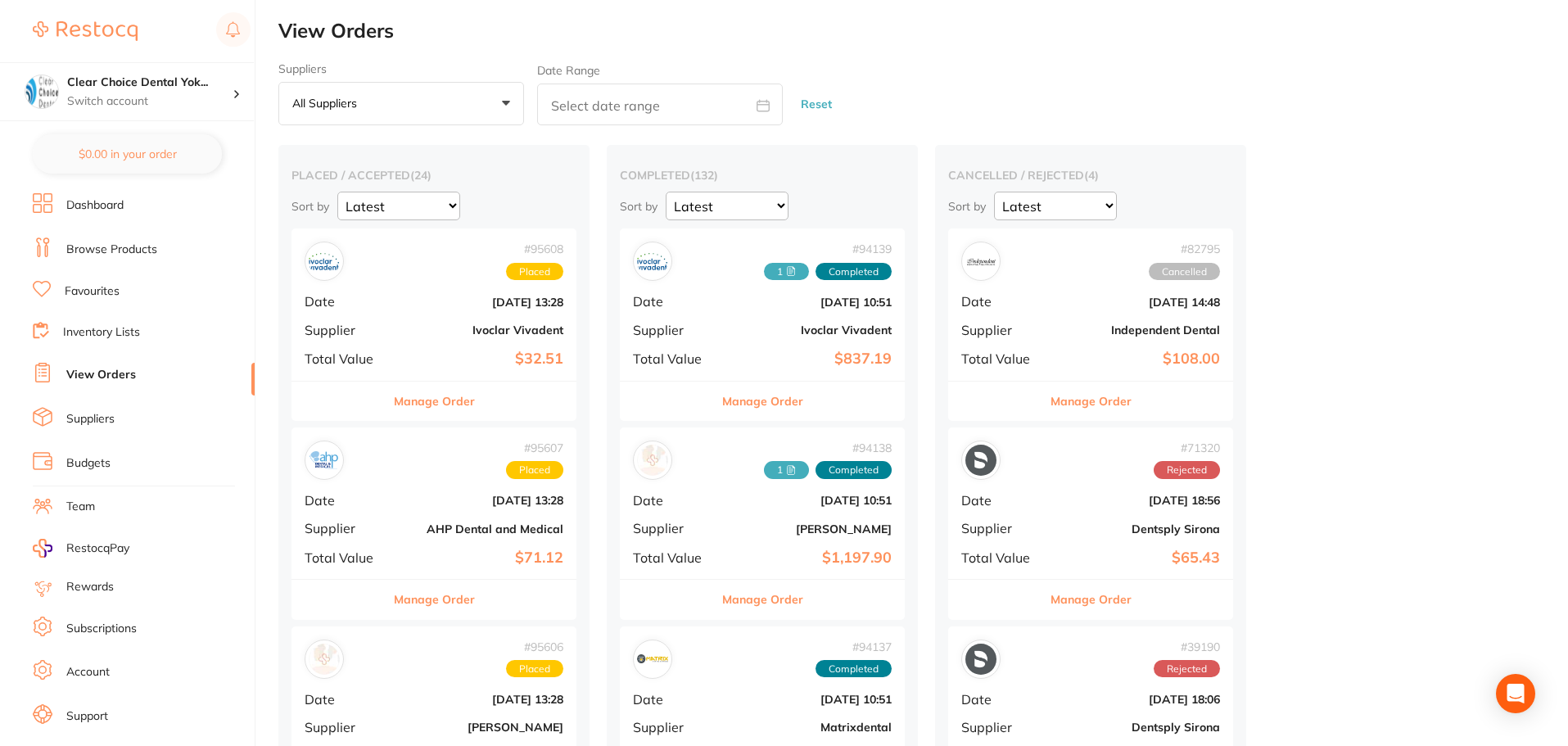
click at [107, 254] on link "Browse Products" at bounding box center [111, 250] width 91 height 17
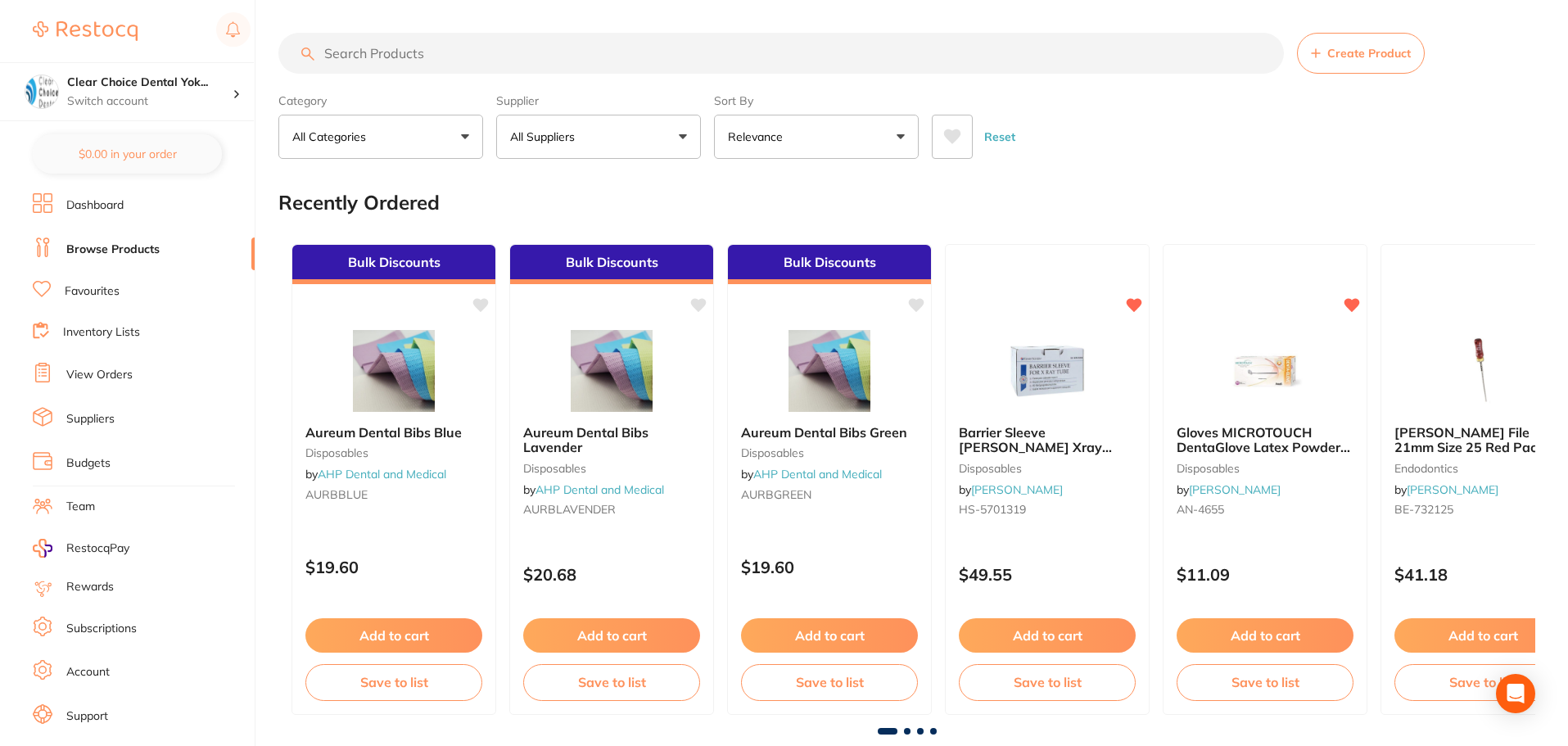
click at [358, 57] on input "search" at bounding box center [781, 53] width 1006 height 41
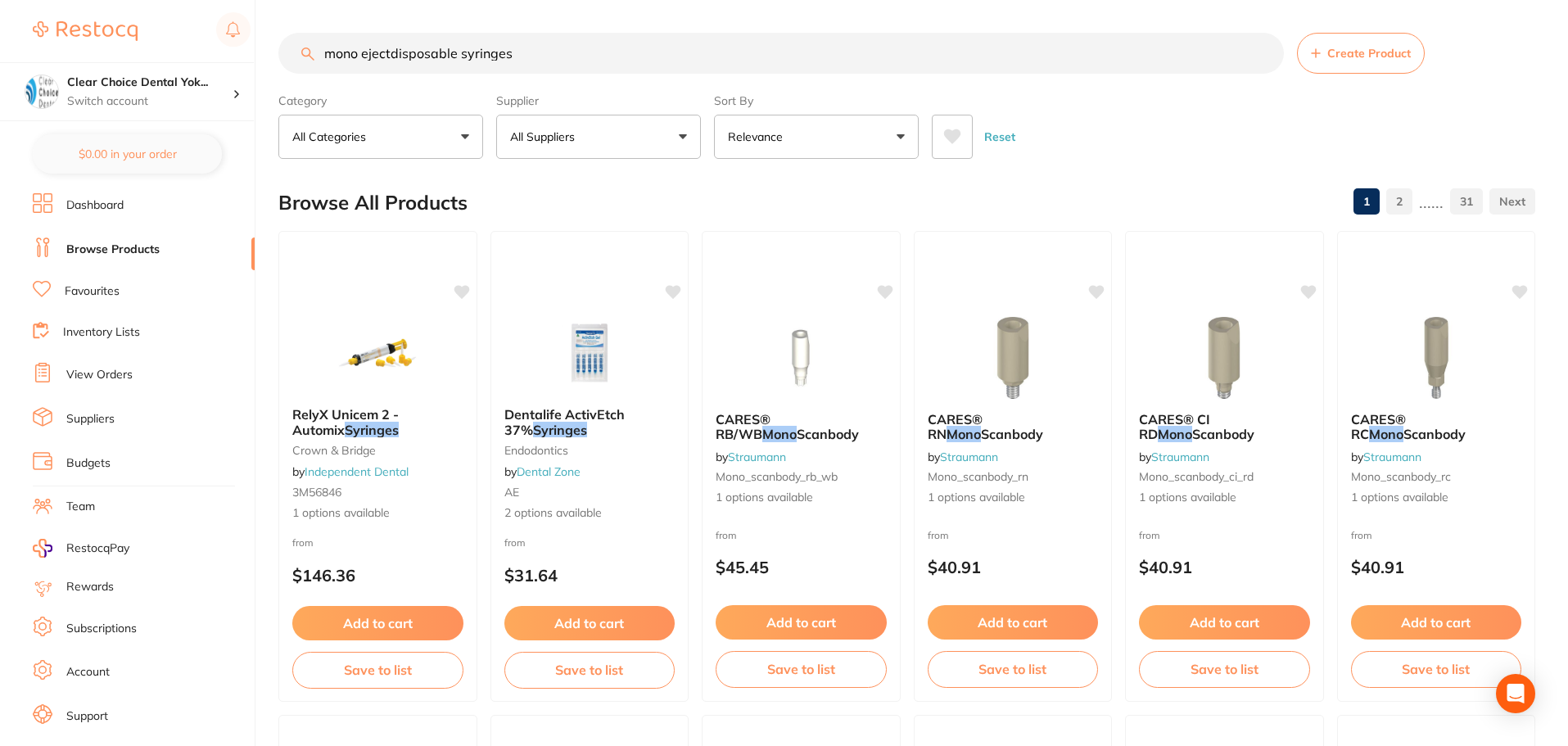
click at [389, 55] on input "mono ejectdisposable syringes" at bounding box center [781, 53] width 1006 height 41
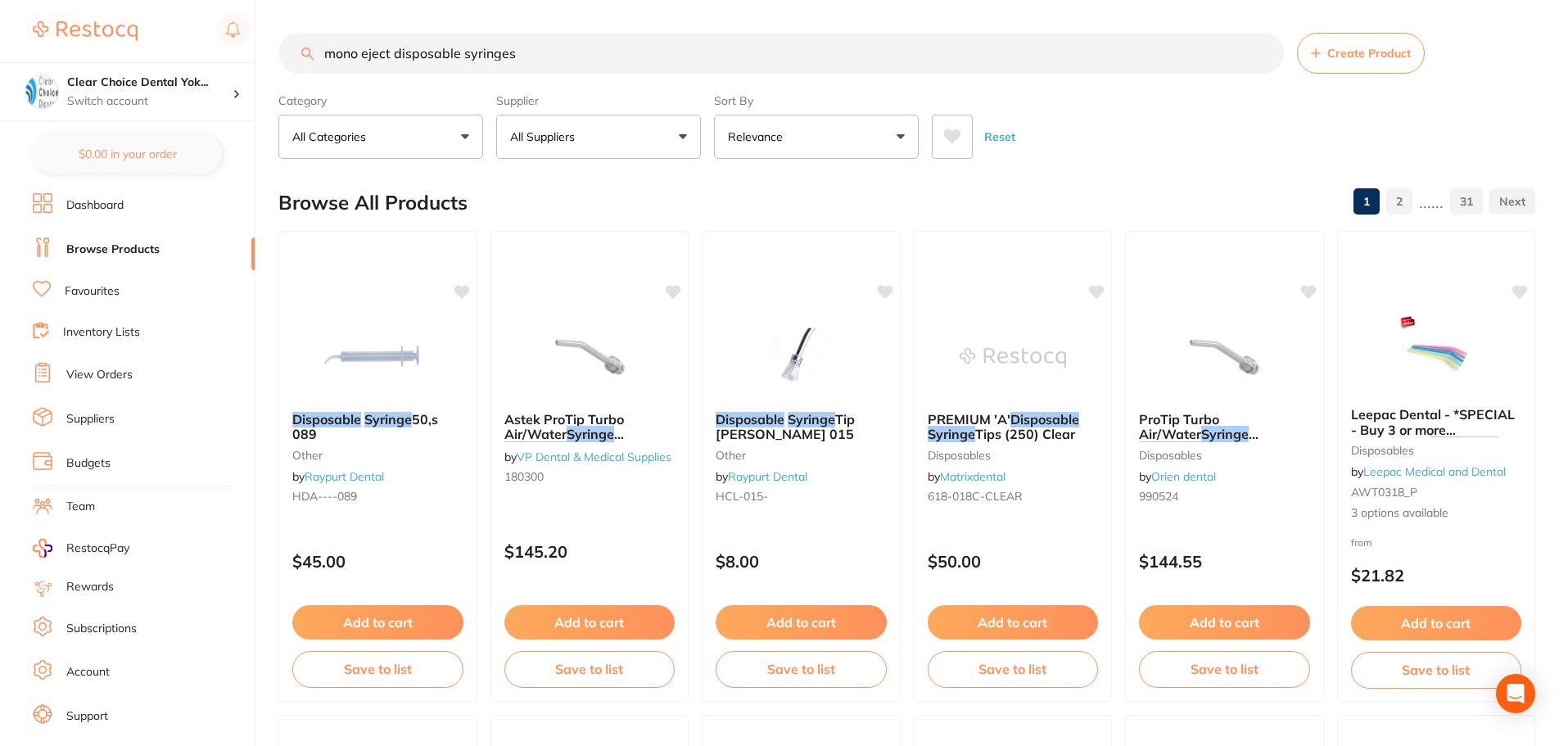
click at [379, 386] on img at bounding box center [377, 357] width 106 height 82
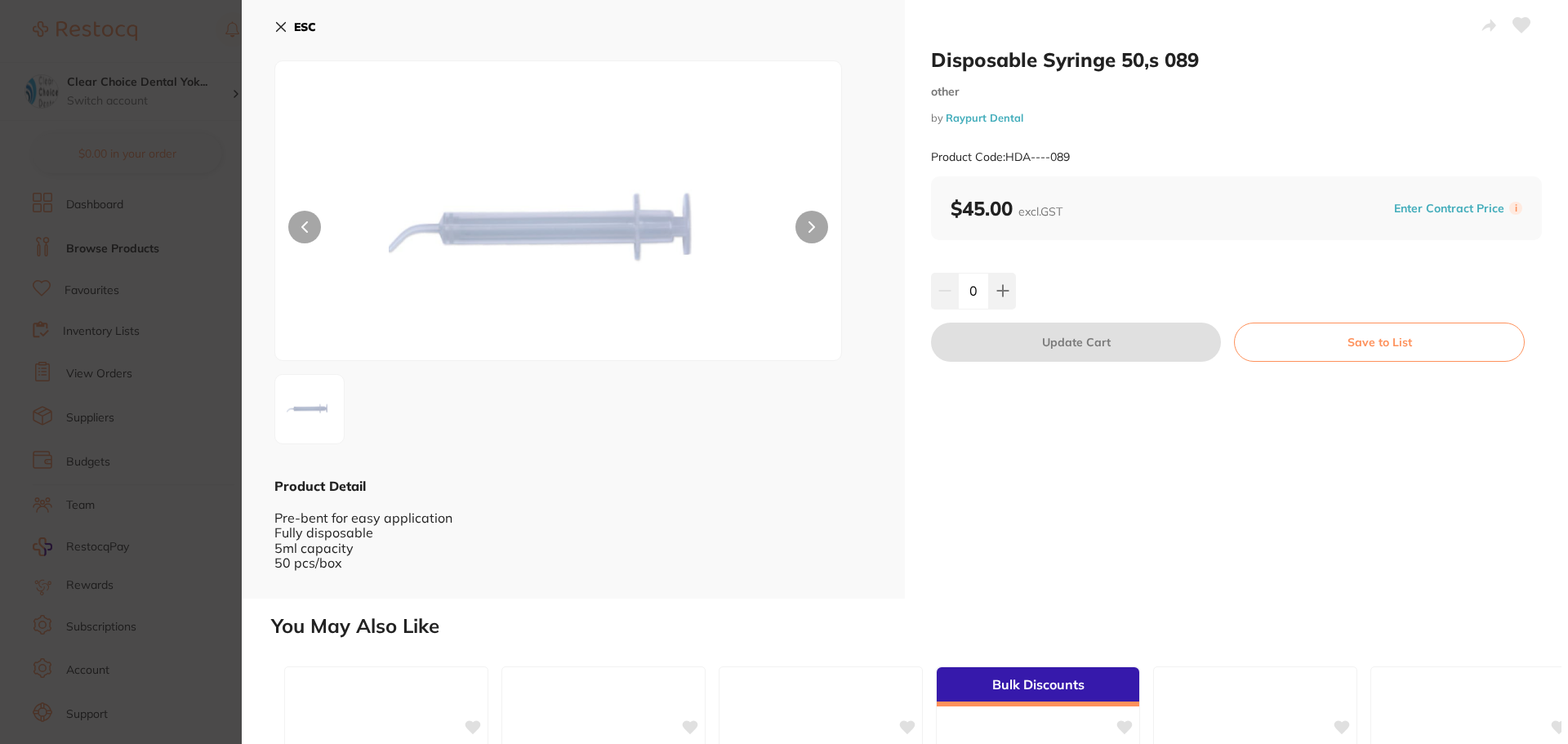
click at [285, 28] on icon at bounding box center [281, 27] width 13 height 13
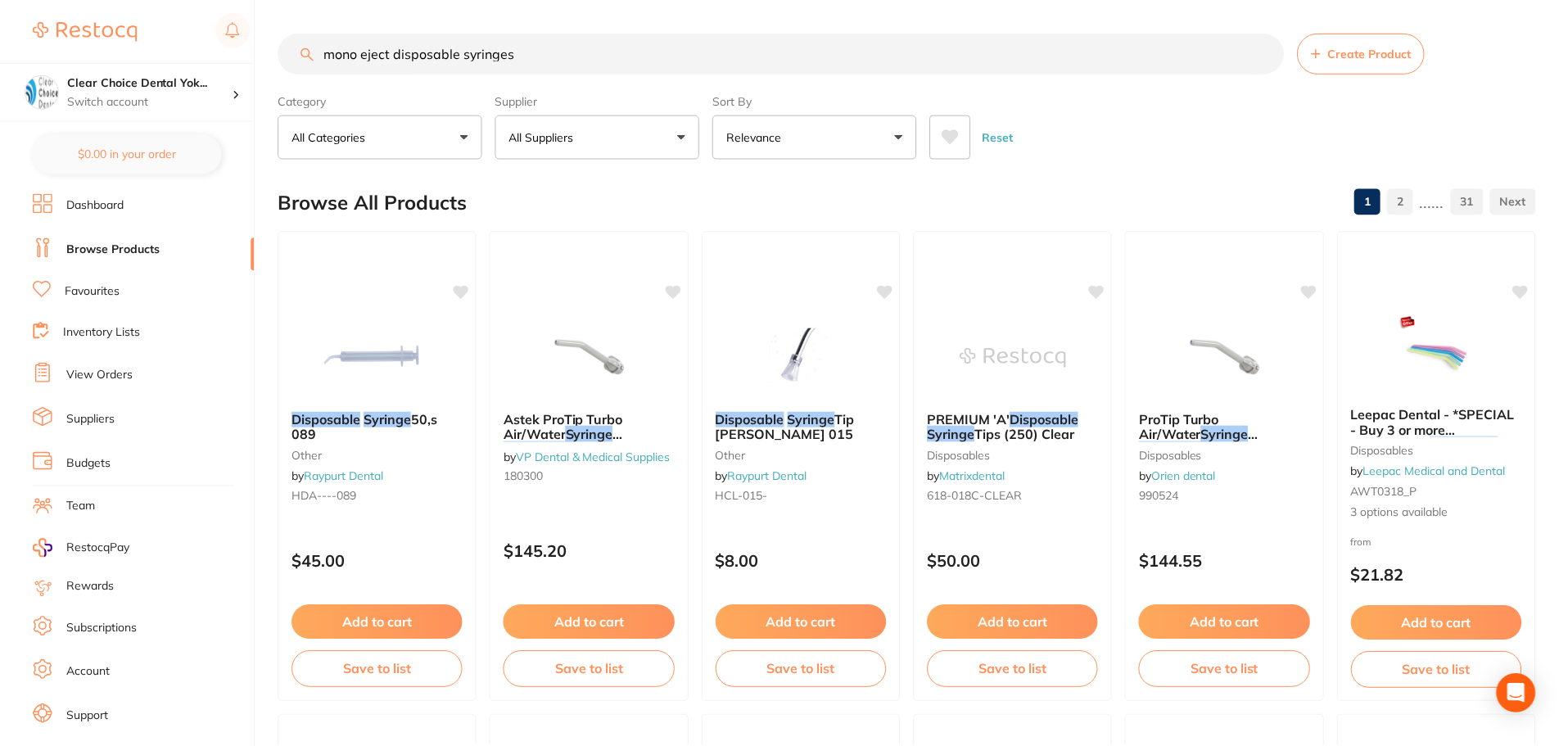
scroll to position [1, 0]
click at [390, 52] on input "mono eject disposable syringes" at bounding box center [781, 52] width 1006 height 41
type input "disposable syringes"
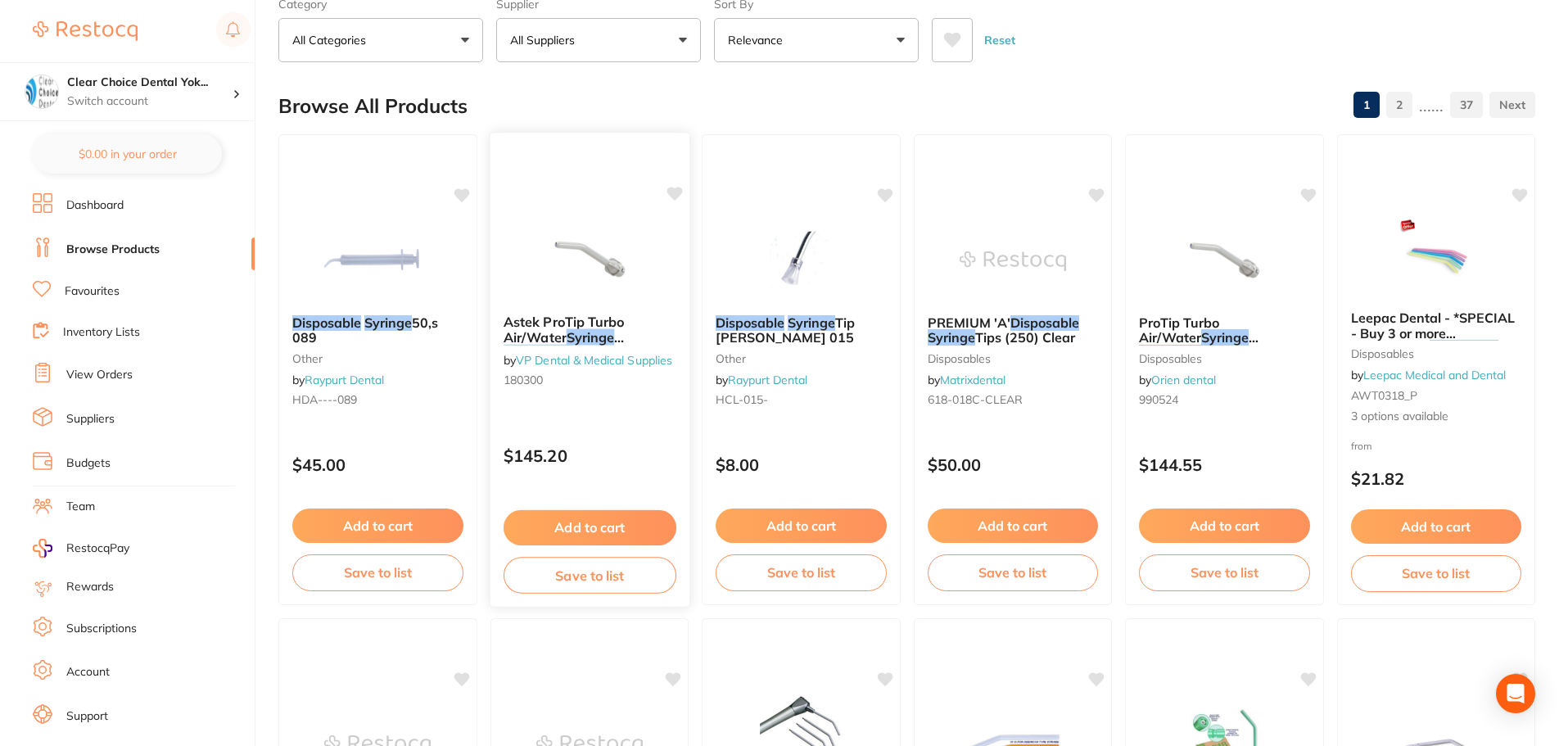
scroll to position [246, 0]
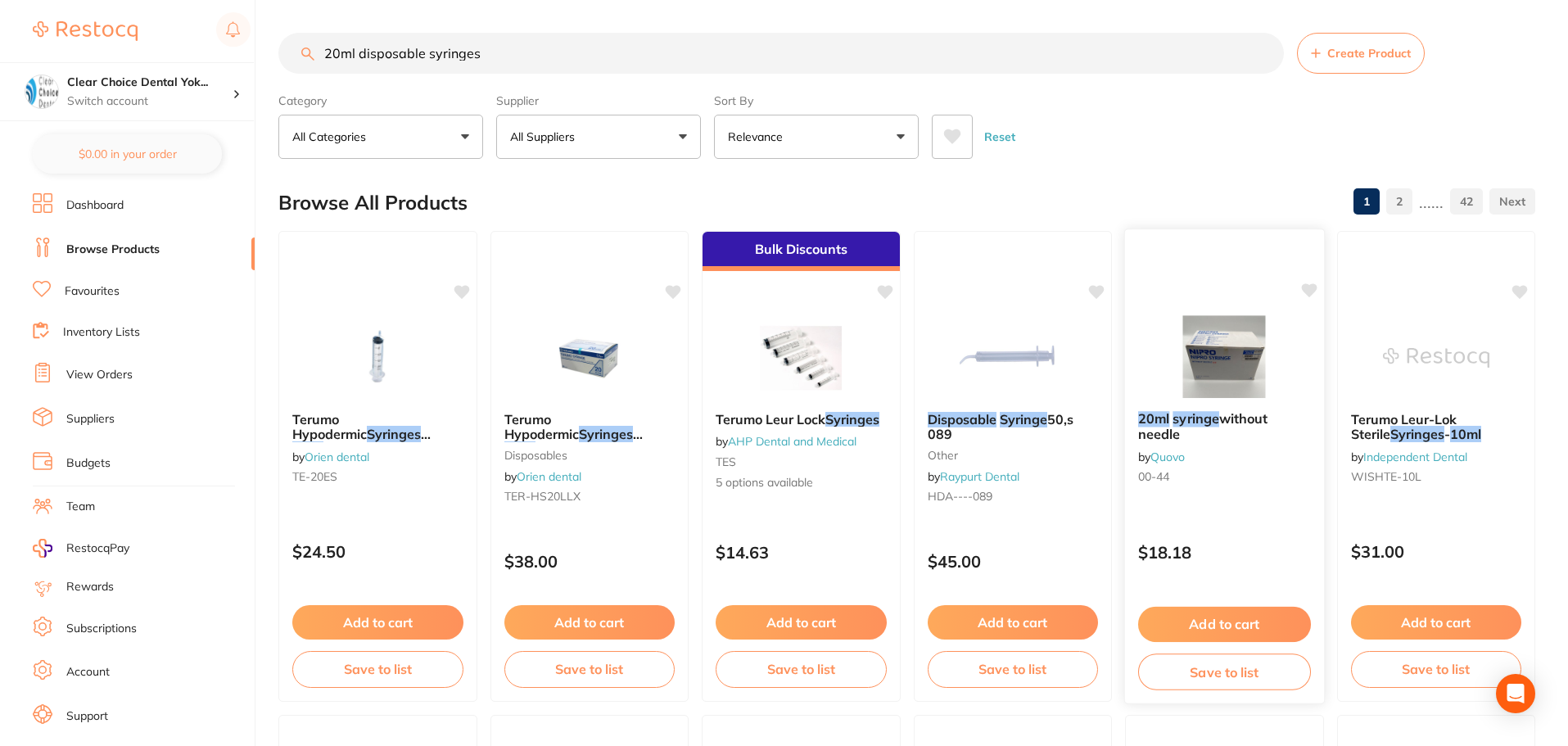
click at [1207, 356] on img at bounding box center [1224, 357] width 107 height 83
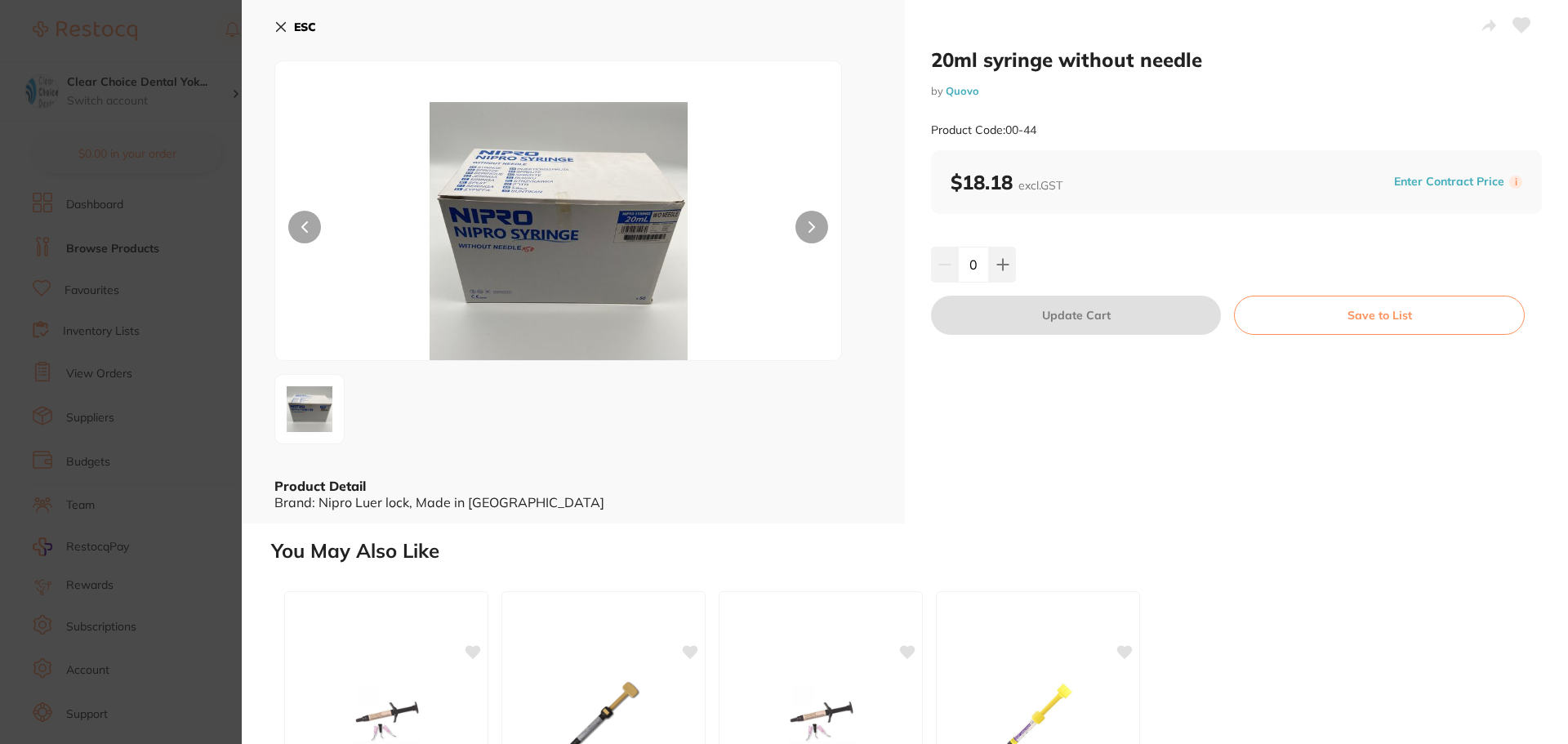
click at [285, 27] on icon at bounding box center [281, 27] width 13 height 13
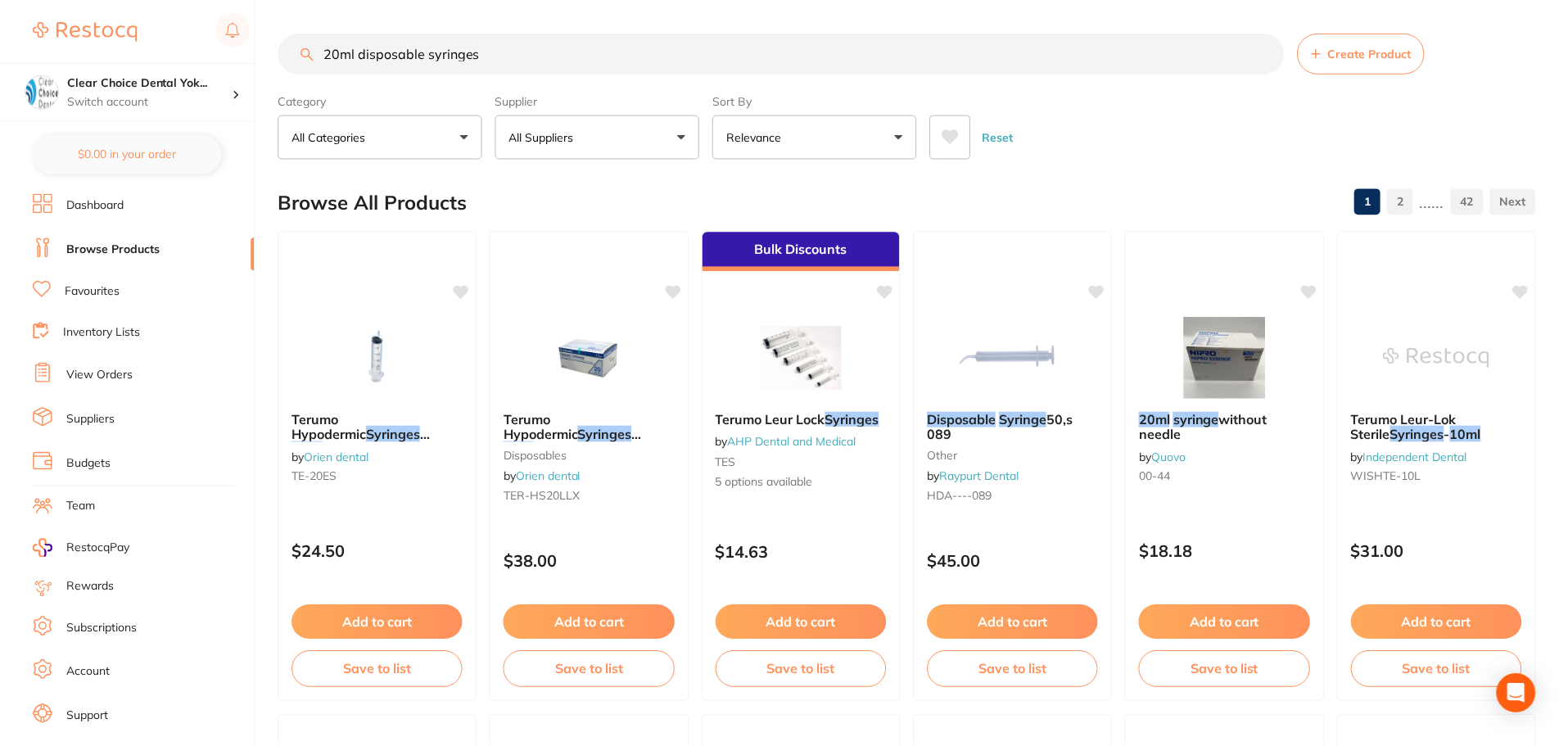
scroll to position [4, 0]
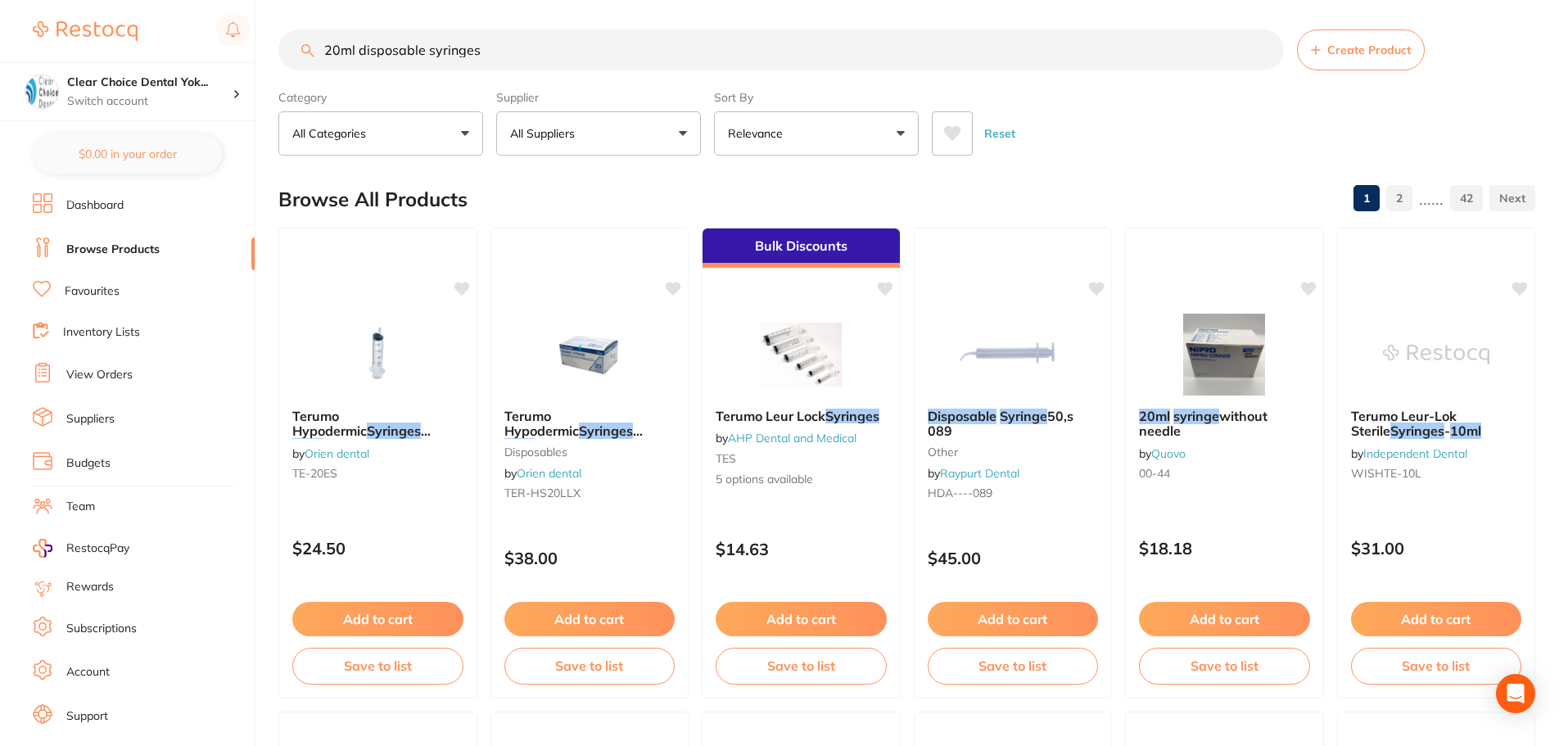
click at [338, 50] on input "20ml disposable syringes" at bounding box center [781, 50] width 1006 height 41
click at [327, 49] on input "20ml disposable syringes" at bounding box center [781, 50] width 1006 height 41
click at [334, 47] on input "20ml disposable syringes" at bounding box center [781, 50] width 1006 height 41
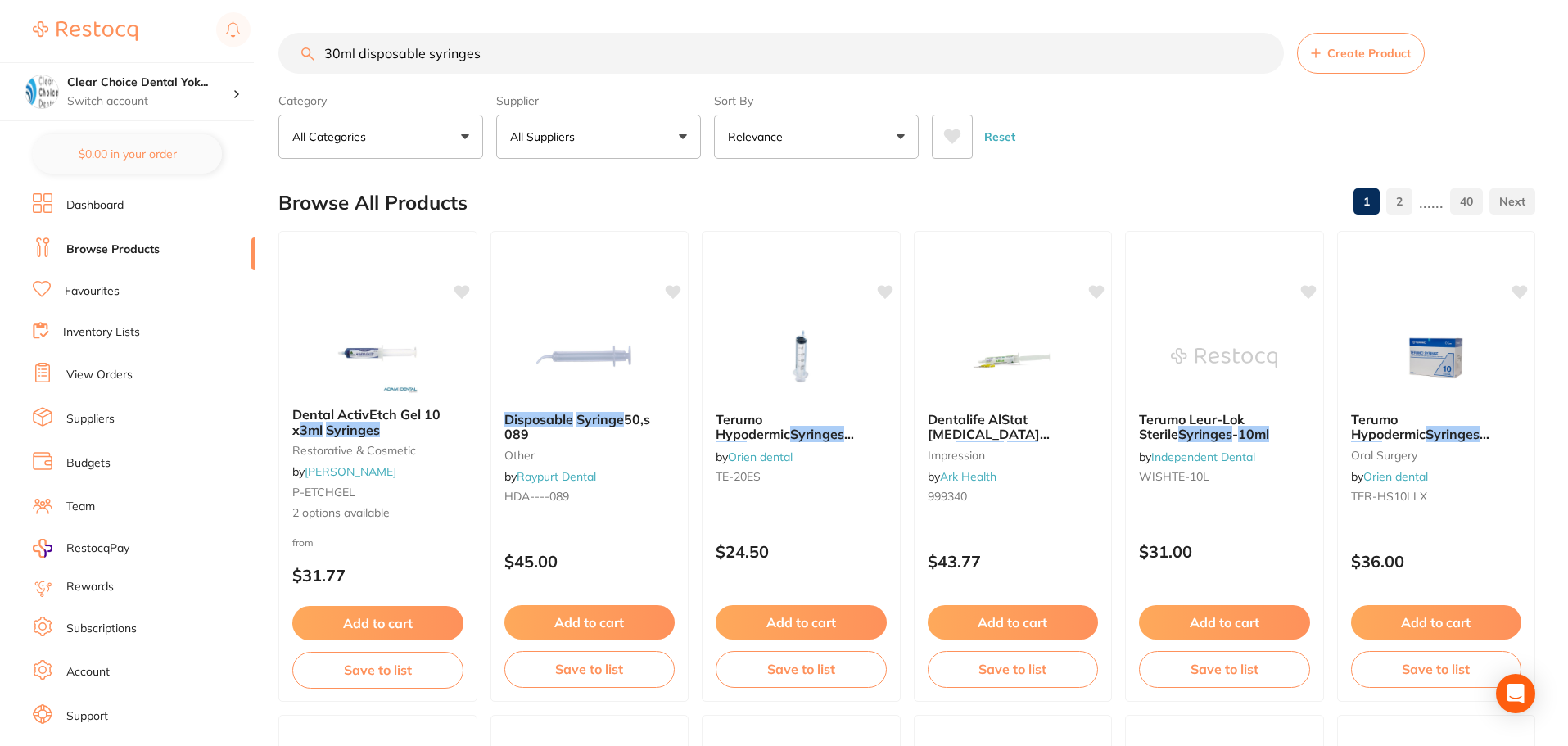
click at [357, 50] on input "30ml disposable syringes" at bounding box center [781, 53] width 1006 height 41
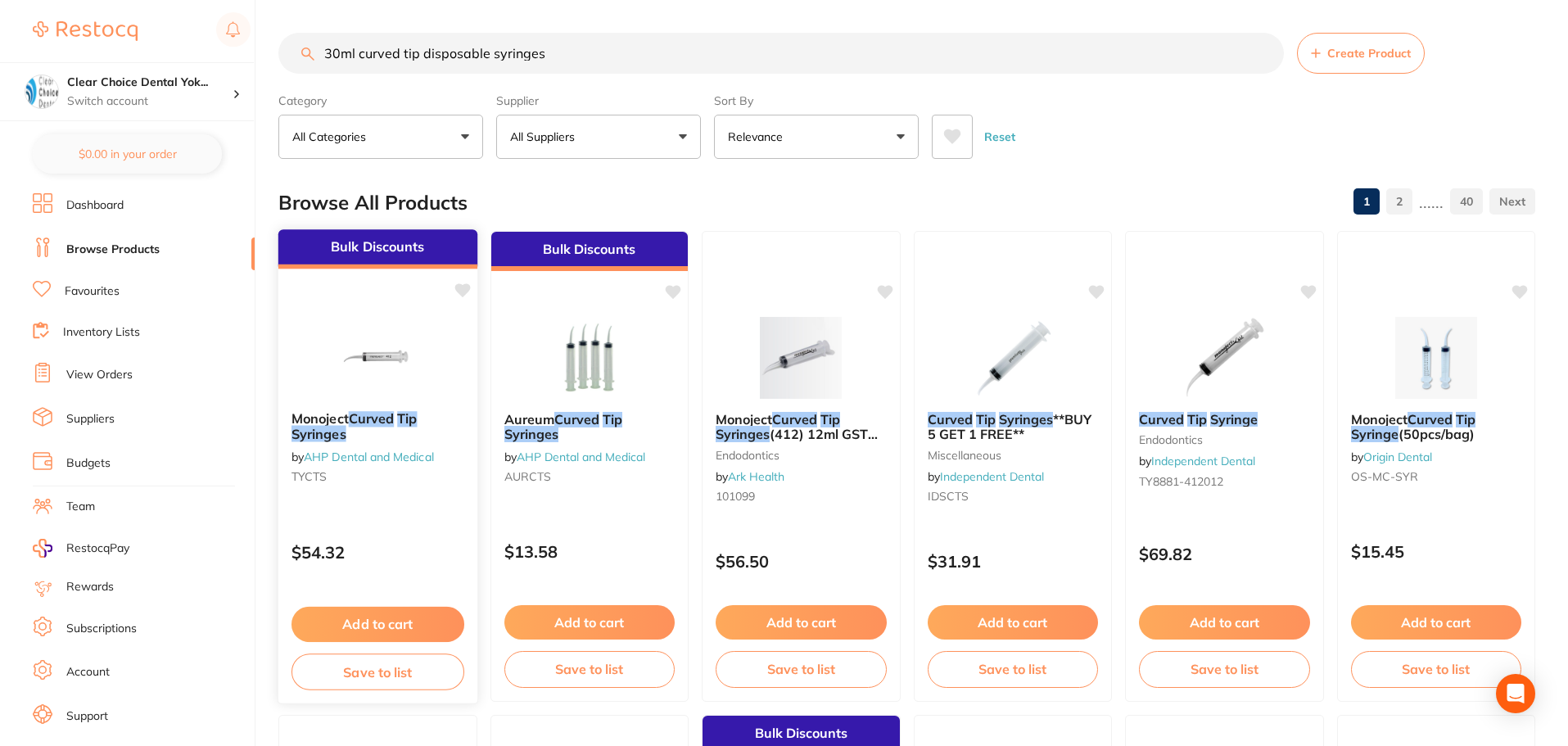
click at [392, 392] on img at bounding box center [377, 357] width 107 height 83
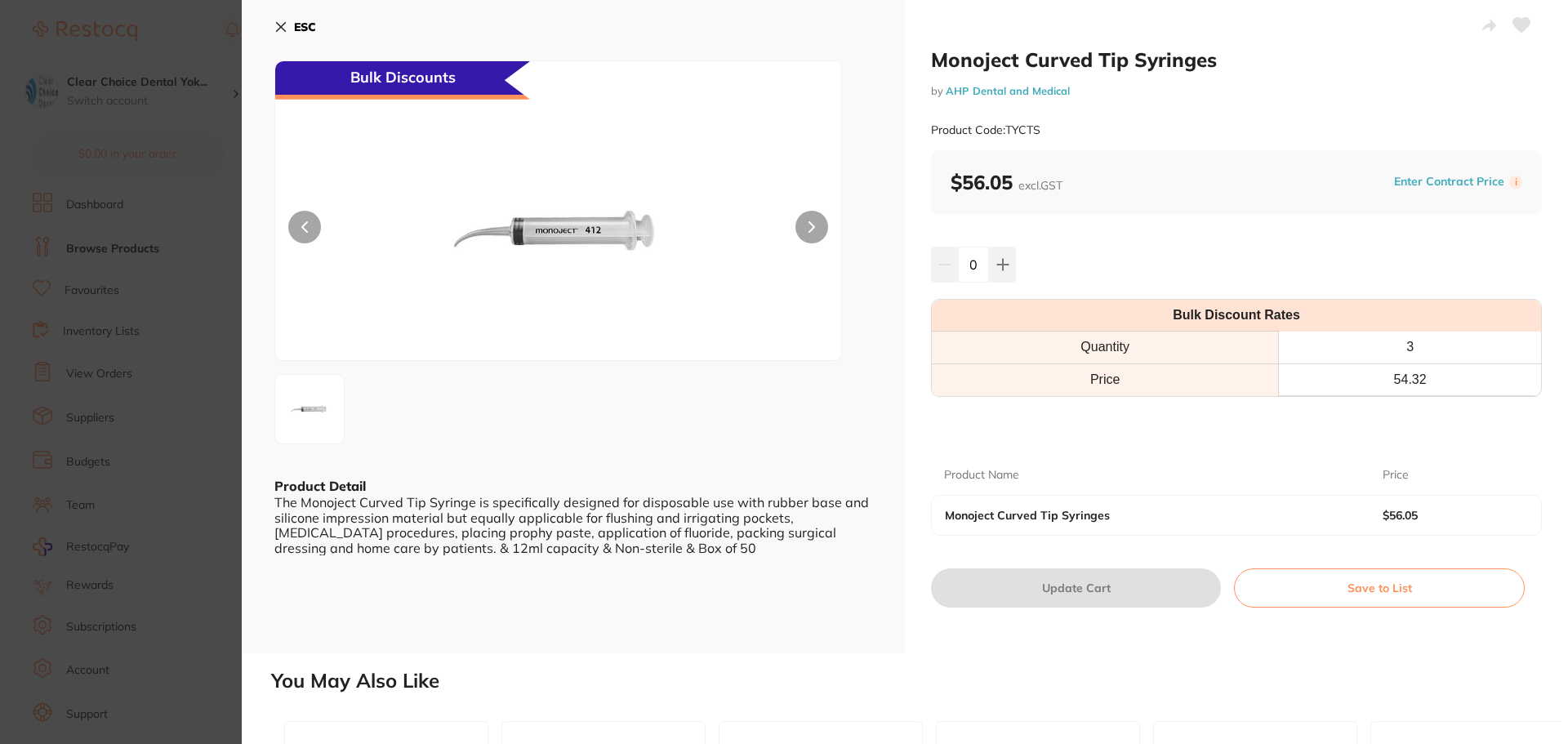
scroll to position [1, 0]
click at [277, 23] on icon at bounding box center [282, 27] width 9 height 9
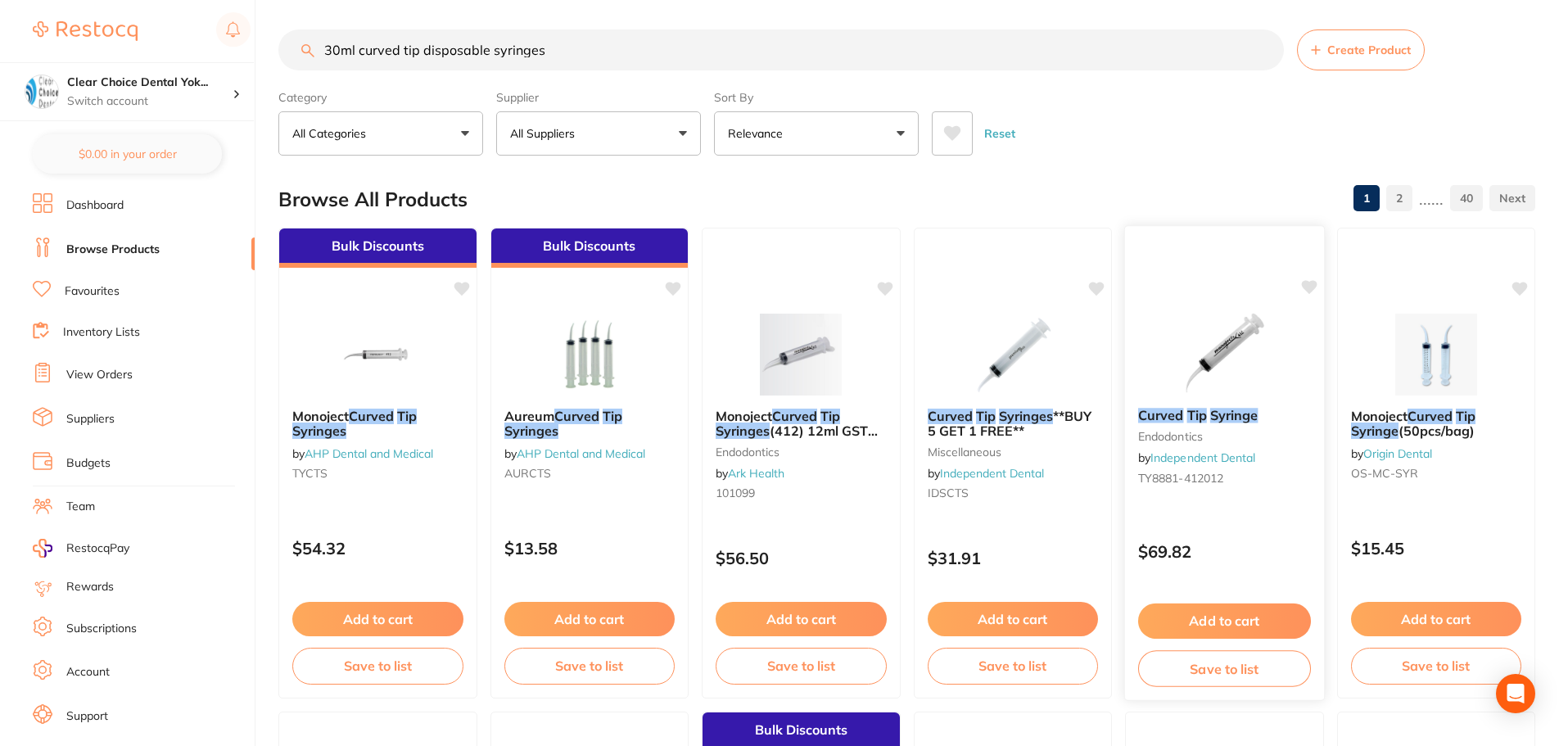
click at [1211, 400] on div "Curved Tip Syringe endodontics by Independent Dental TY8881-412012" at bounding box center [1224, 450] width 199 height 110
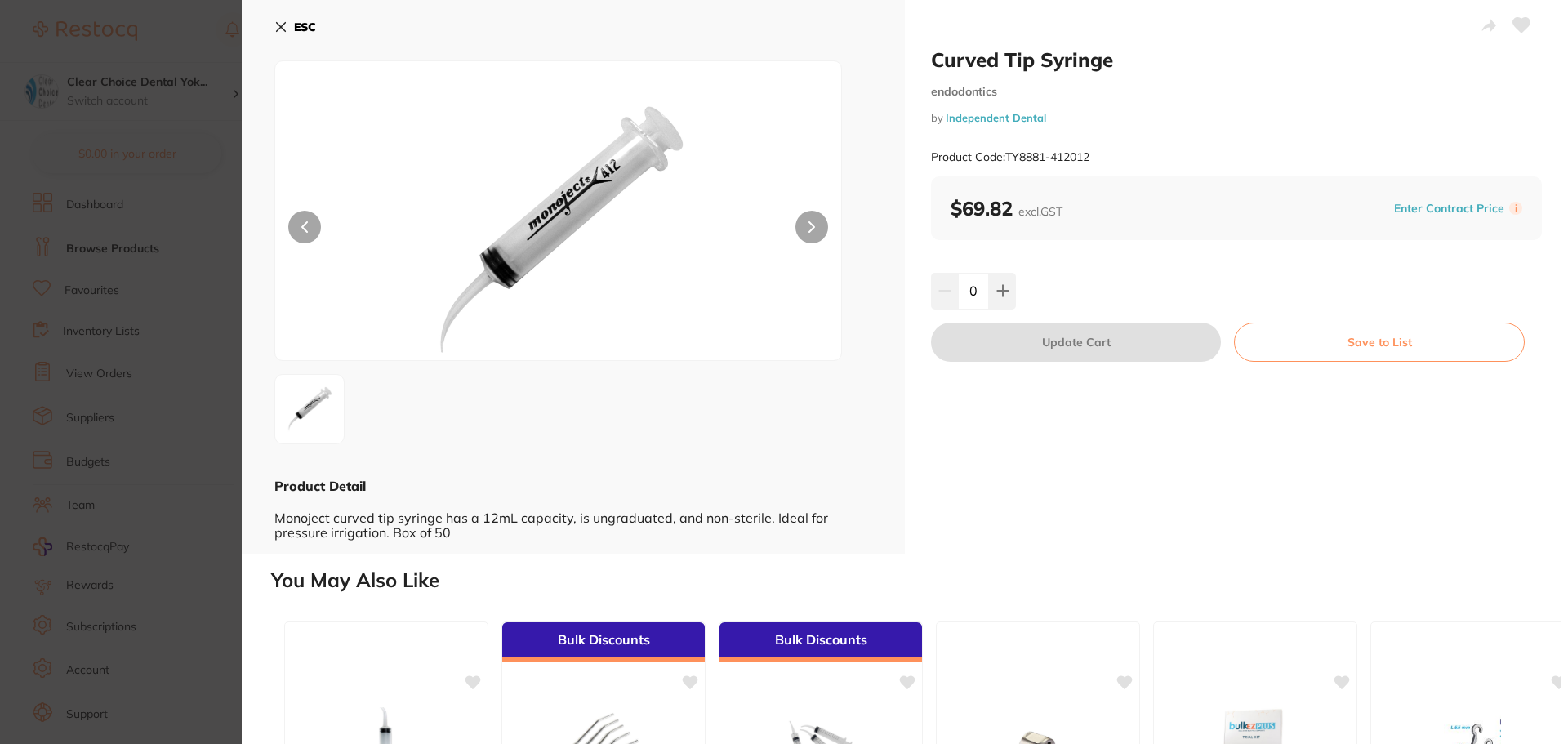
click at [274, 25] on icon at bounding box center [281, 27] width 13 height 13
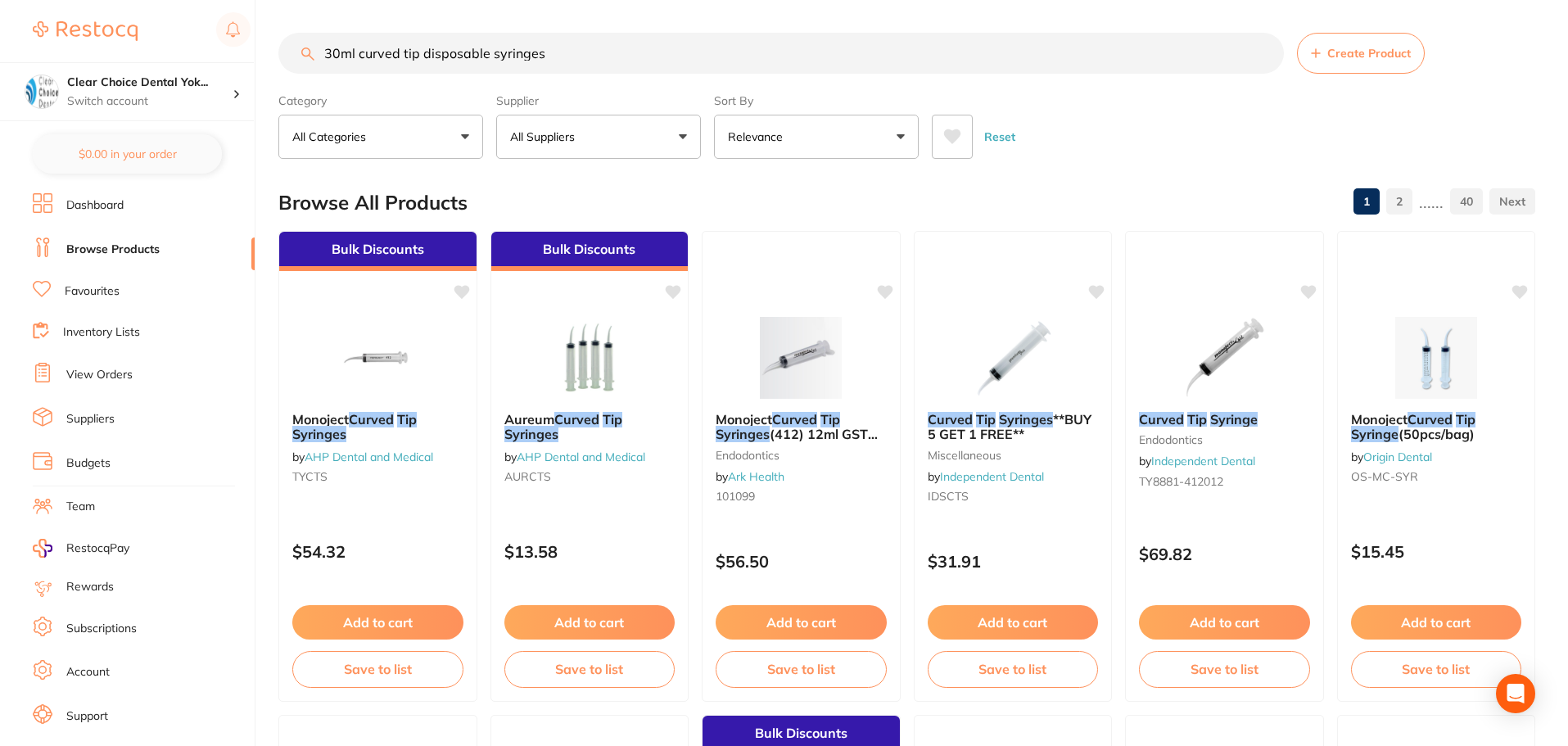
click at [355, 51] on input "30ml curved tip disposable syringes" at bounding box center [781, 53] width 1006 height 41
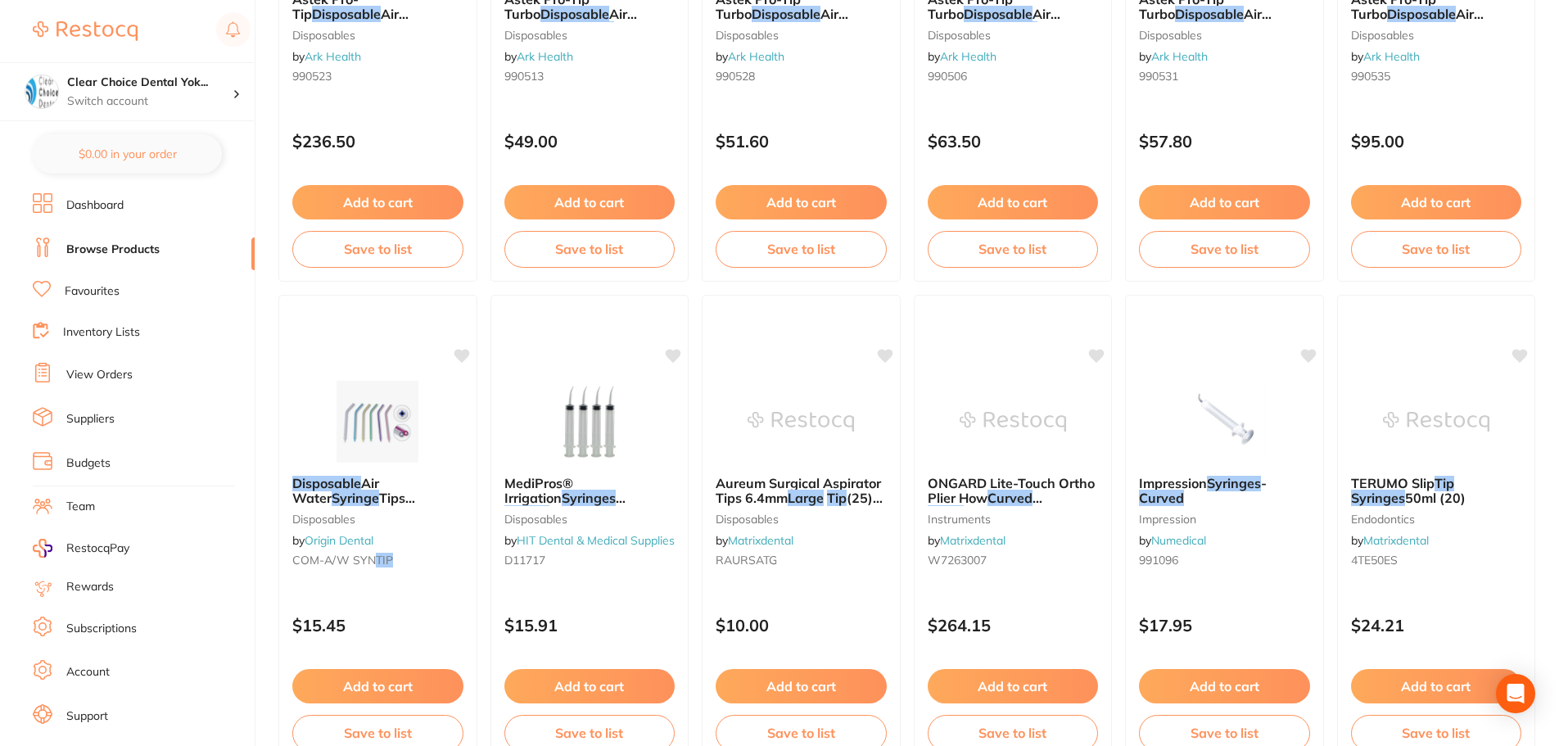
scroll to position [2784, 0]
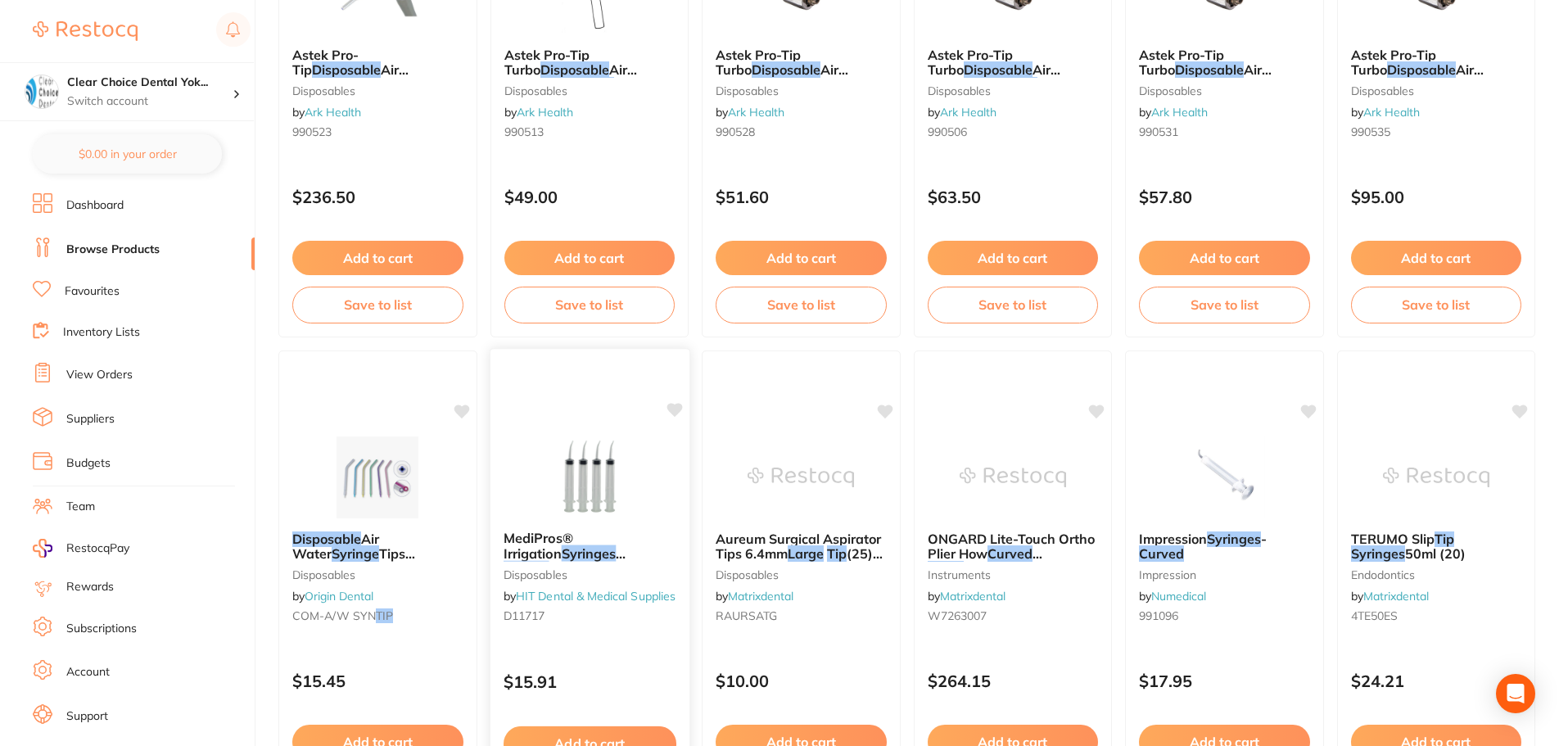
type input "large curved tip disposable syringes"
click at [594, 514] on img at bounding box center [589, 476] width 107 height 83
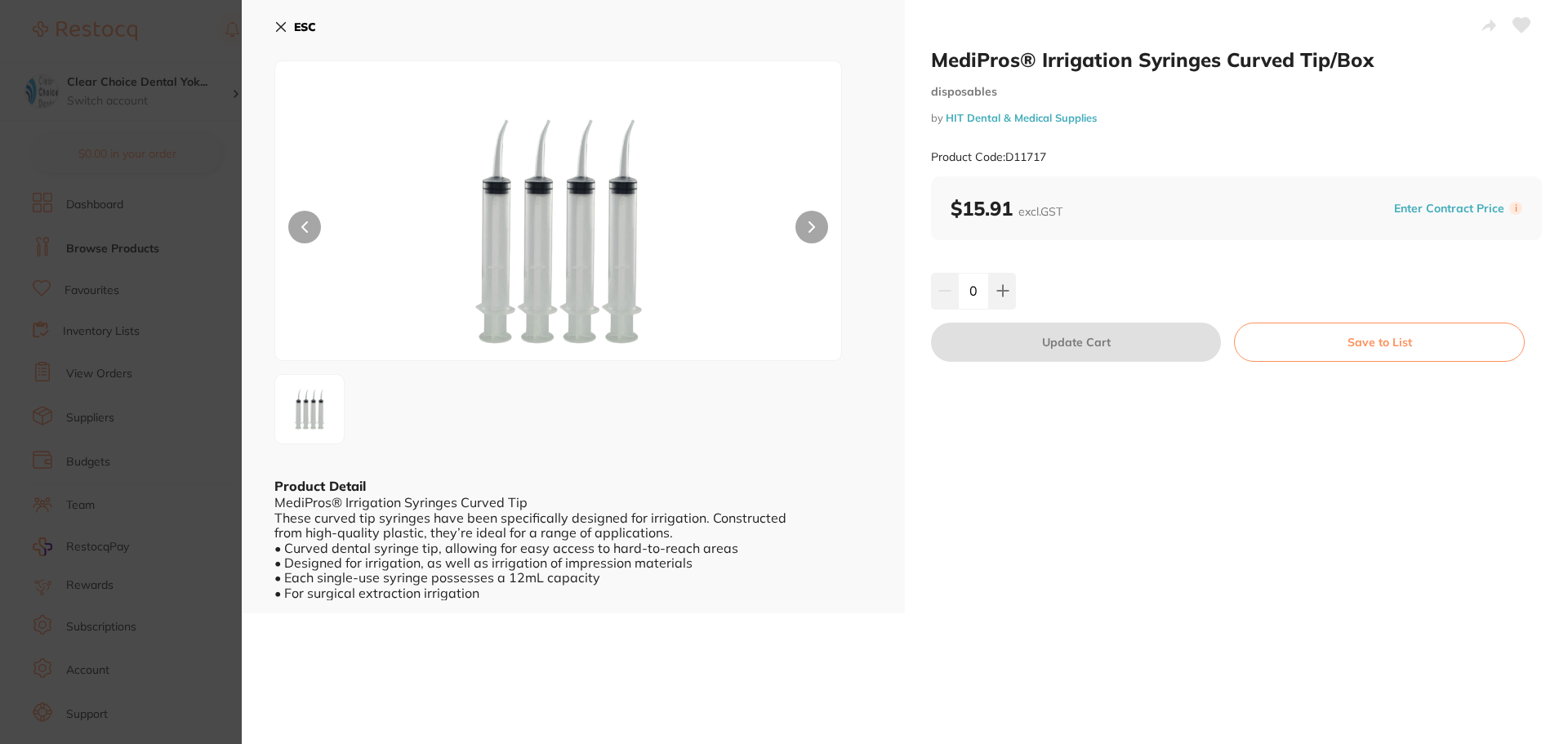
drag, startPoint x: 278, startPoint y: 30, endPoint x: 279, endPoint y: 41, distance: 11.0
click at [279, 39] on button "ESC" at bounding box center [295, 27] width 42 height 27
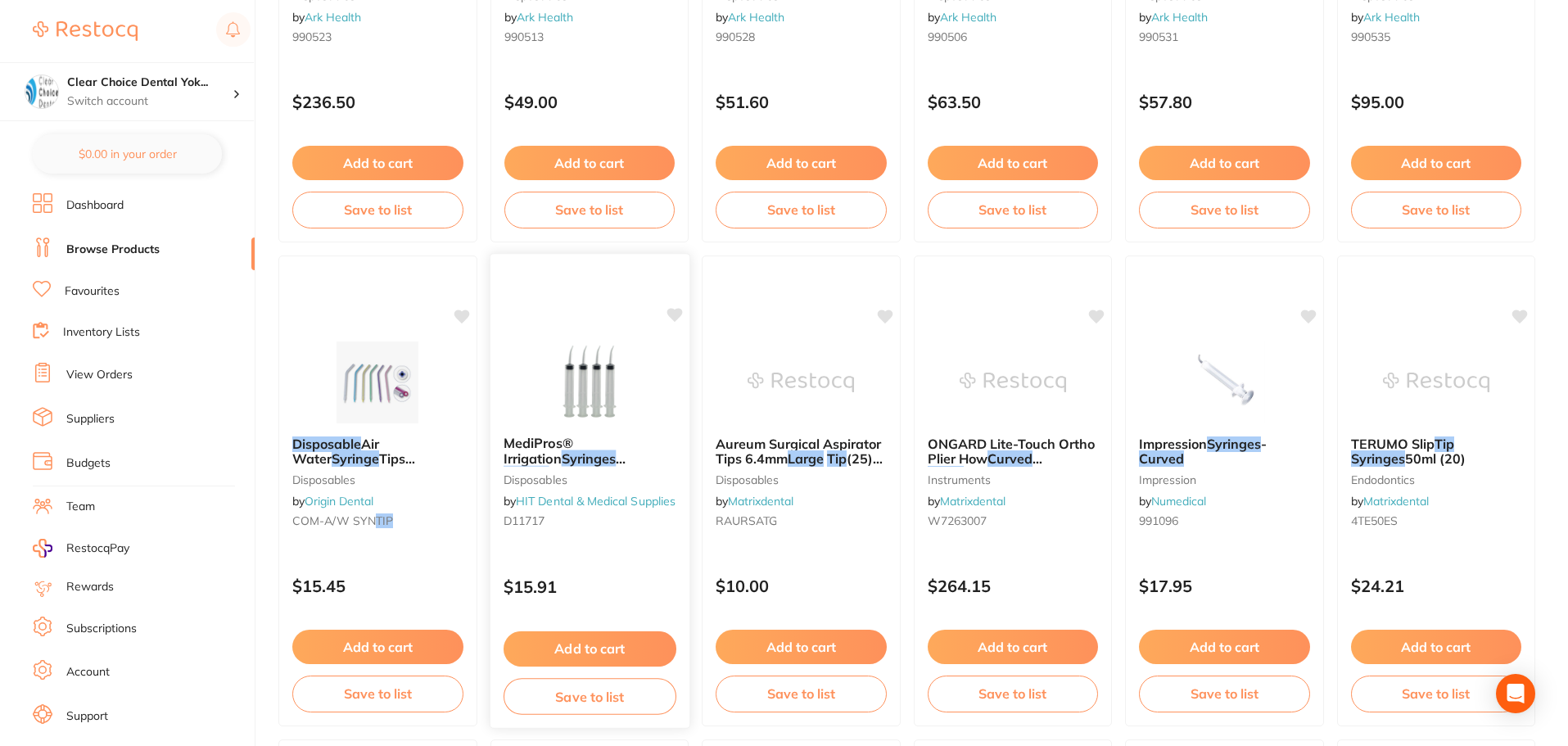
scroll to position [3194, 0]
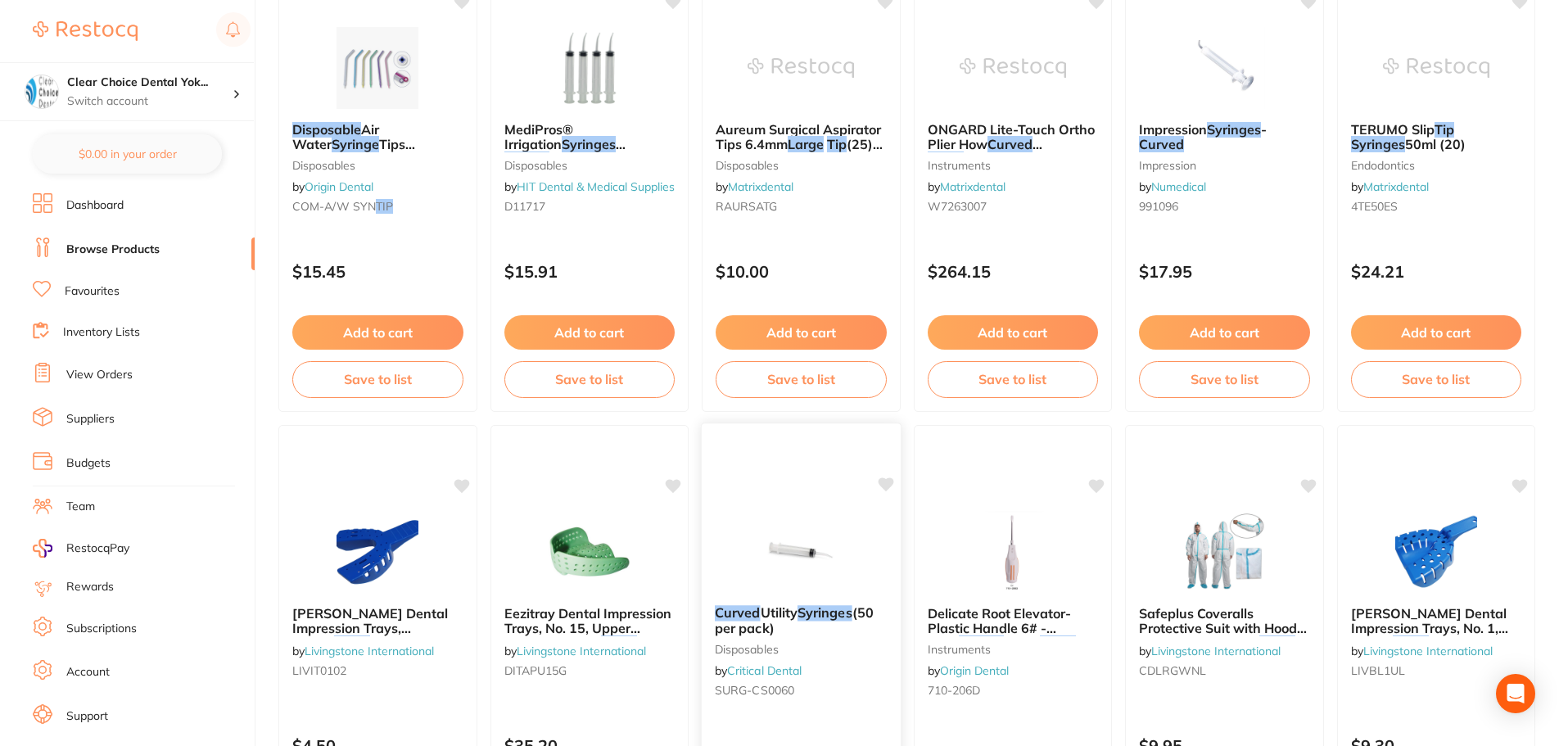
click at [782, 605] on div "Curved Utility Syringes (50 per pack) disposables by Critical Dental SURG-CS0060" at bounding box center [801, 654] width 199 height 126
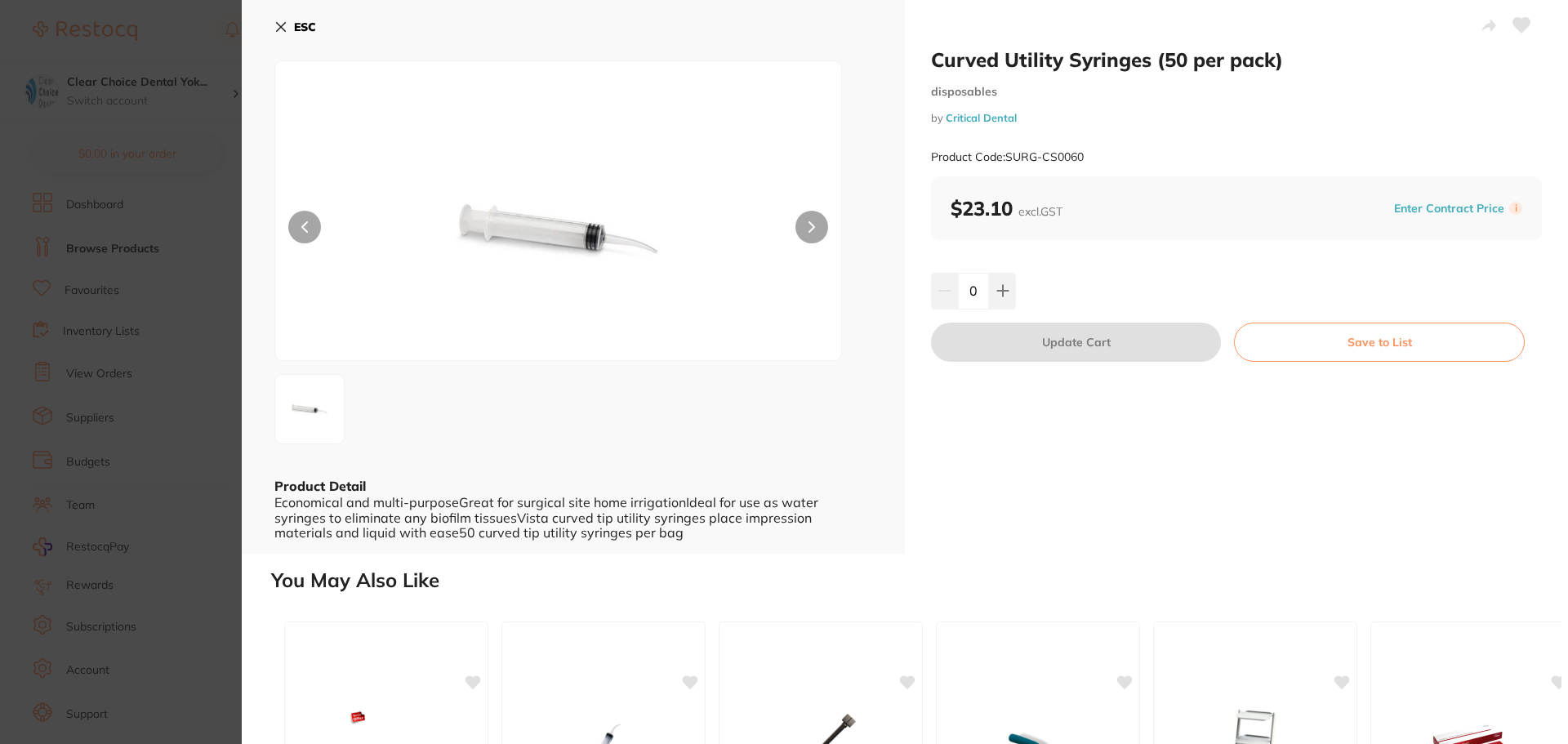
click at [814, 233] on button at bounding box center [811, 227] width 33 height 33
click at [284, 26] on icon at bounding box center [282, 27] width 9 height 9
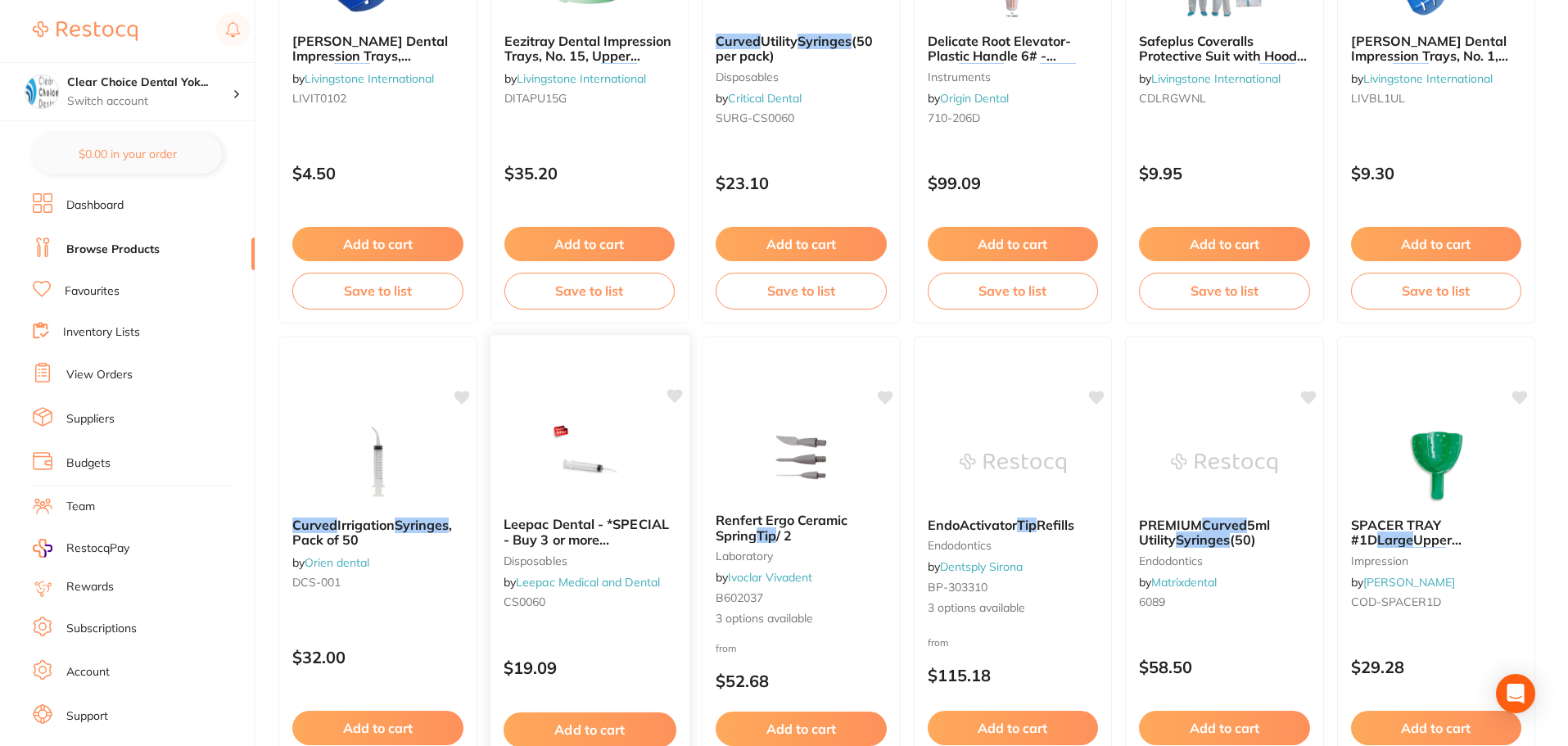
scroll to position [3767, 0]
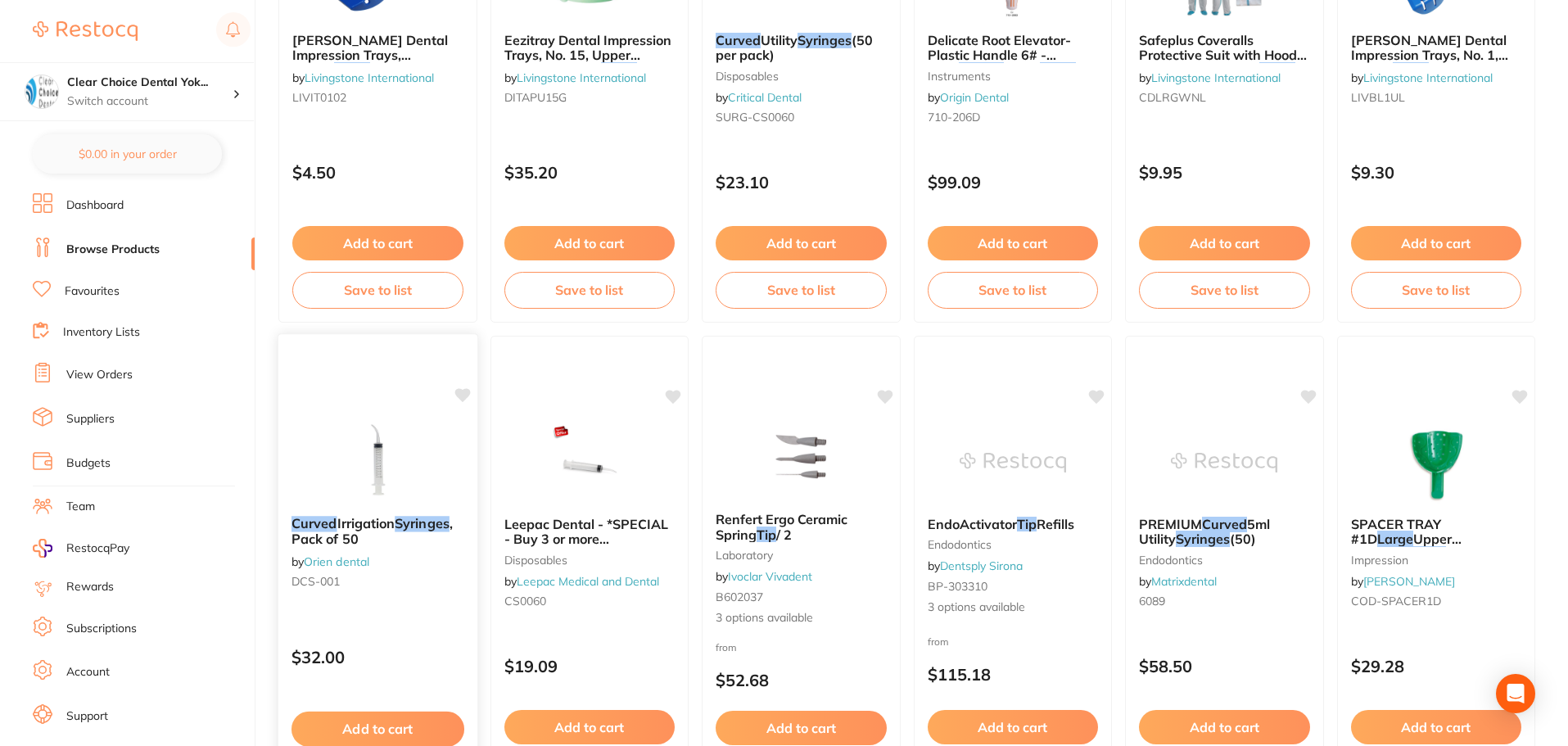
click at [380, 474] on img at bounding box center [377, 462] width 107 height 83
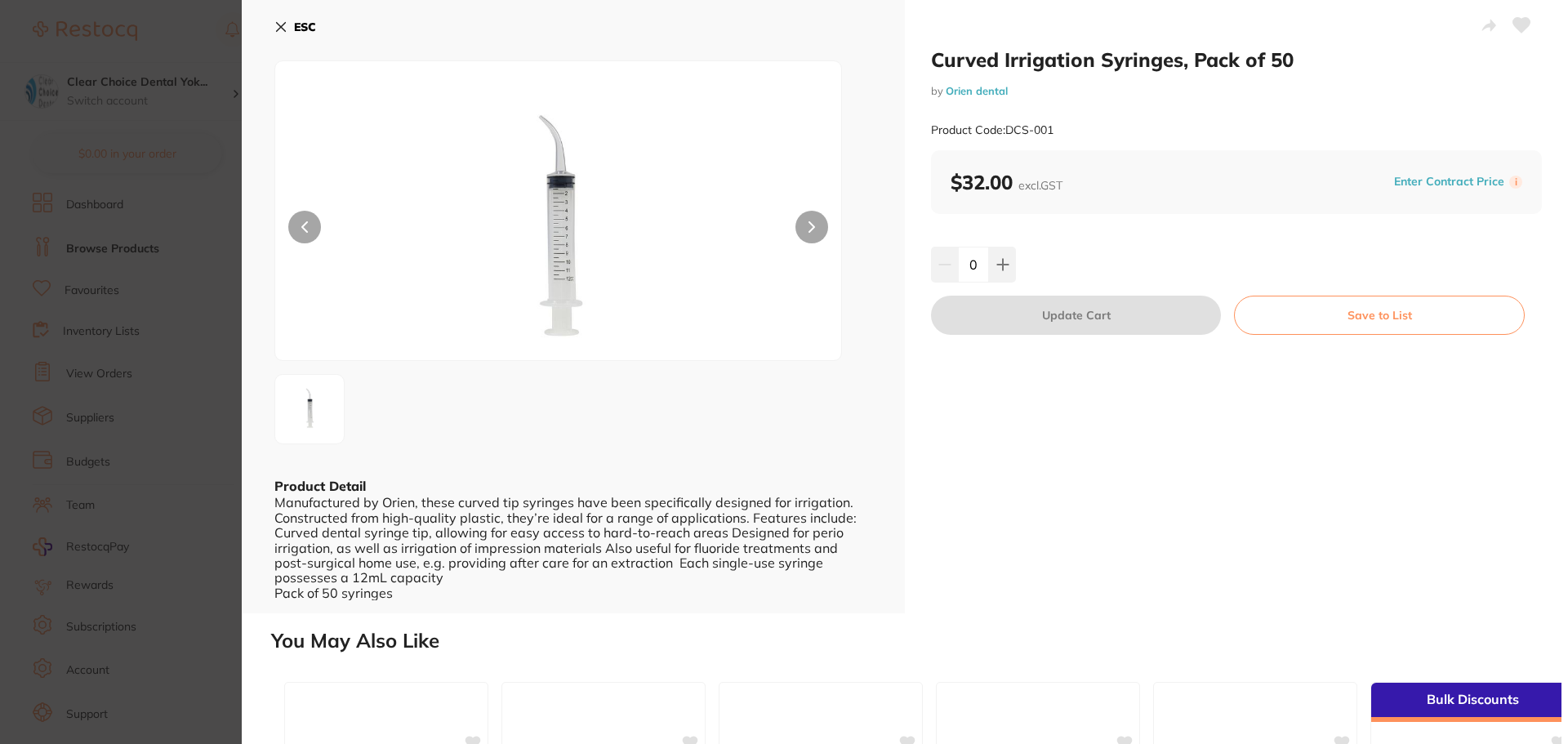
click at [275, 26] on icon at bounding box center [281, 27] width 13 height 13
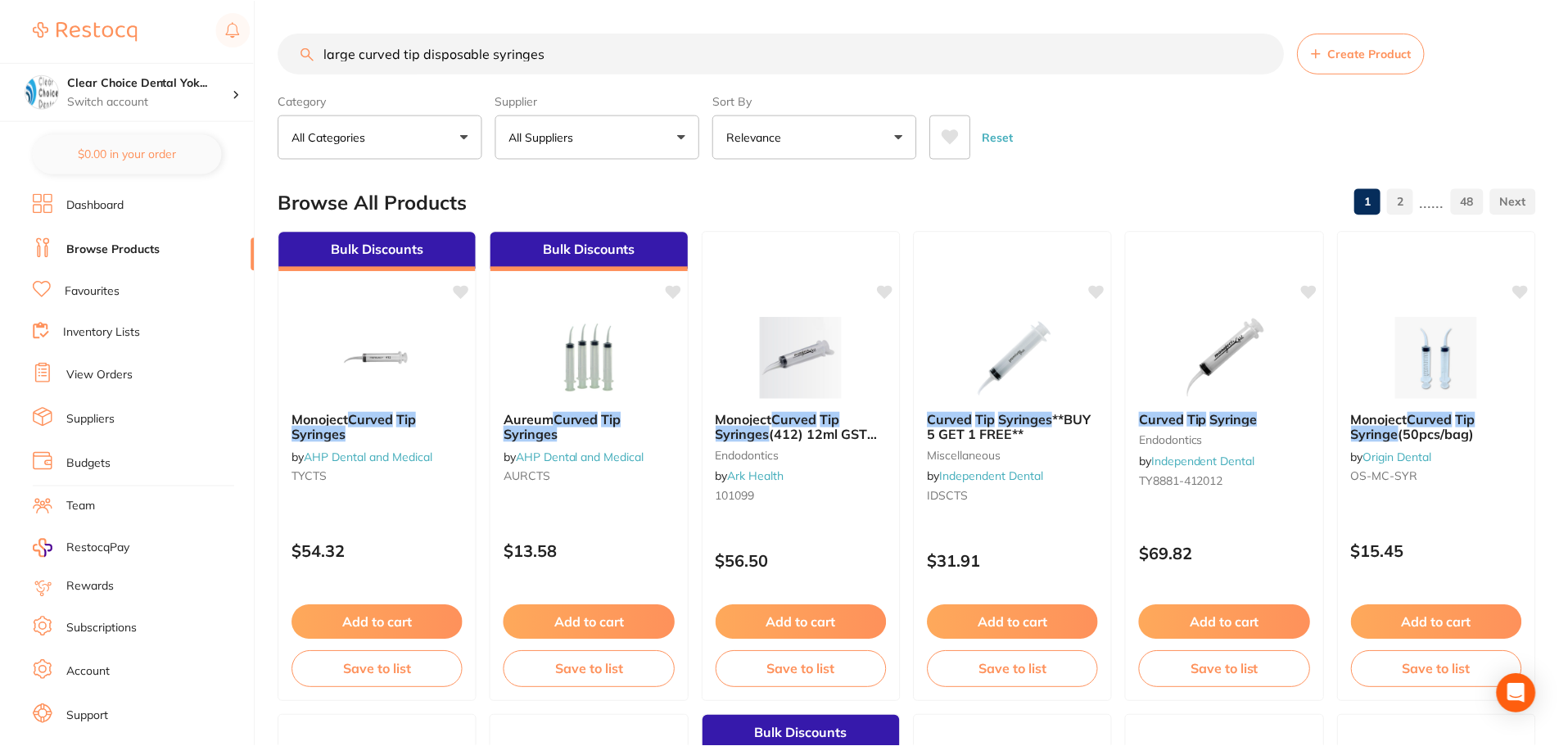
scroll to position [3767, 0]
